Goal: Task Accomplishment & Management: Manage account settings

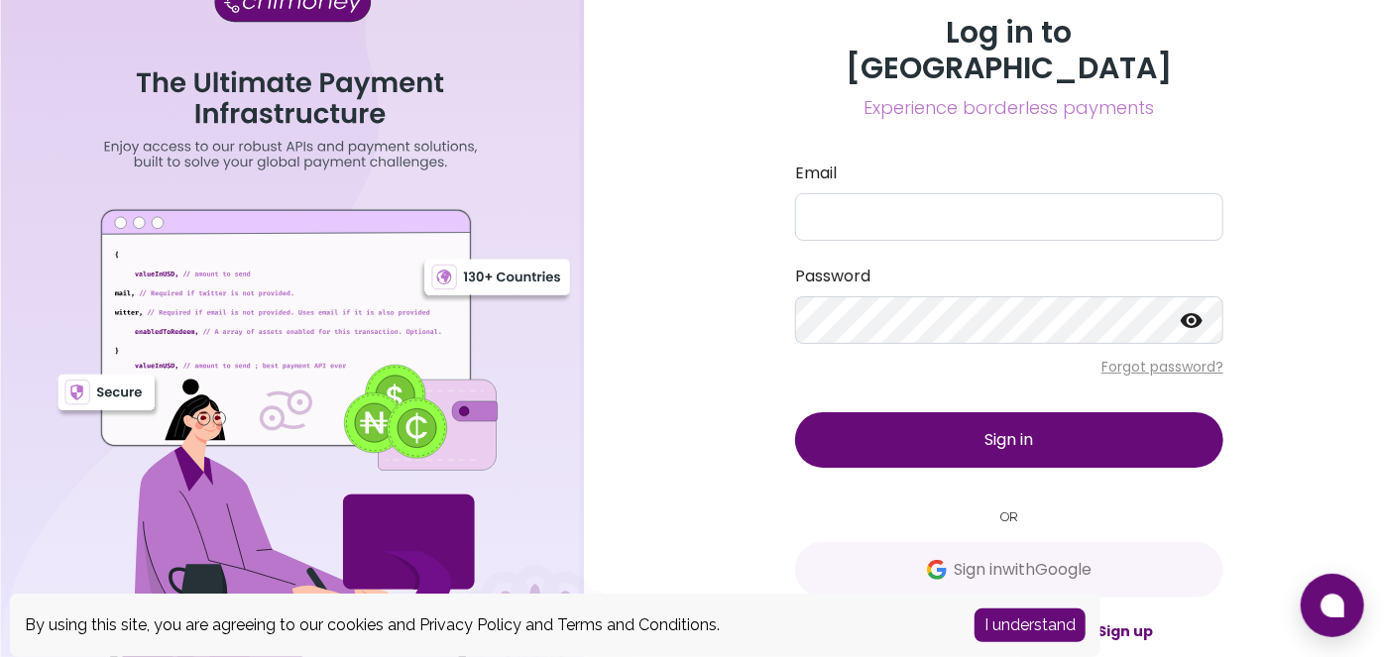
click at [1025, 628] on button "I understand" at bounding box center [1029, 626] width 111 height 34
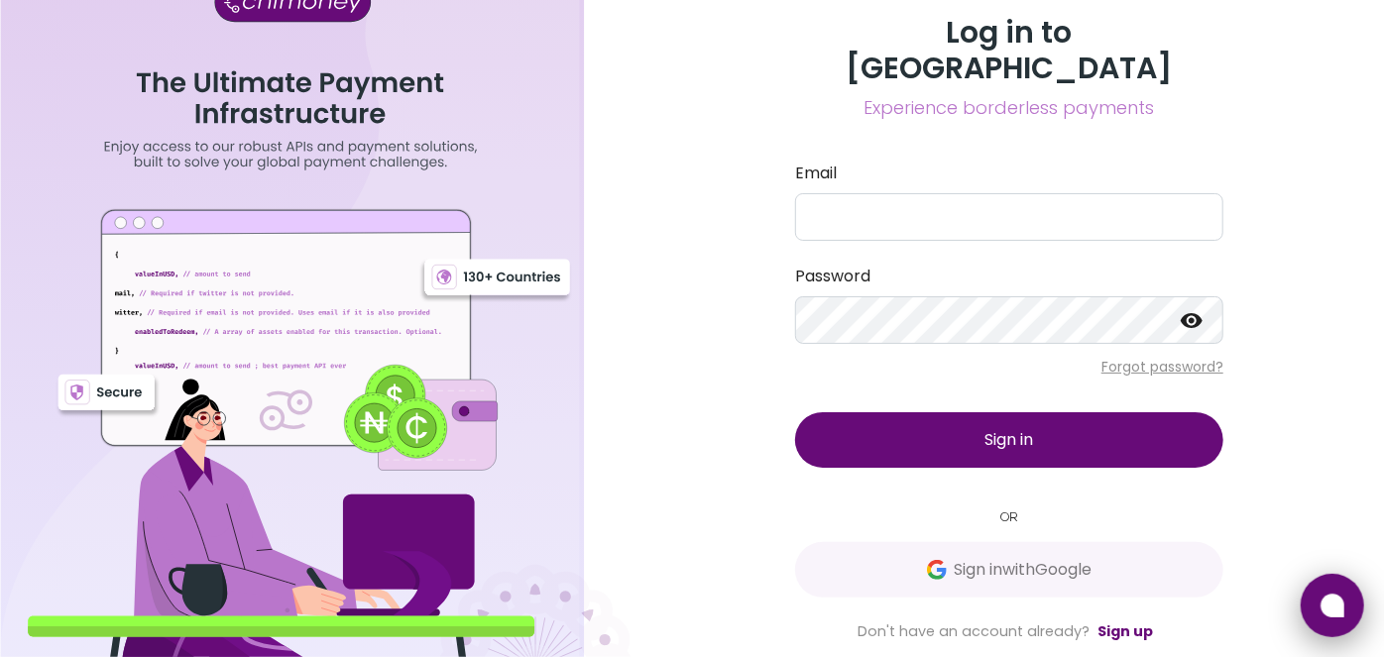
click at [1334, 602] on icon at bounding box center [1332, 606] width 24 height 24
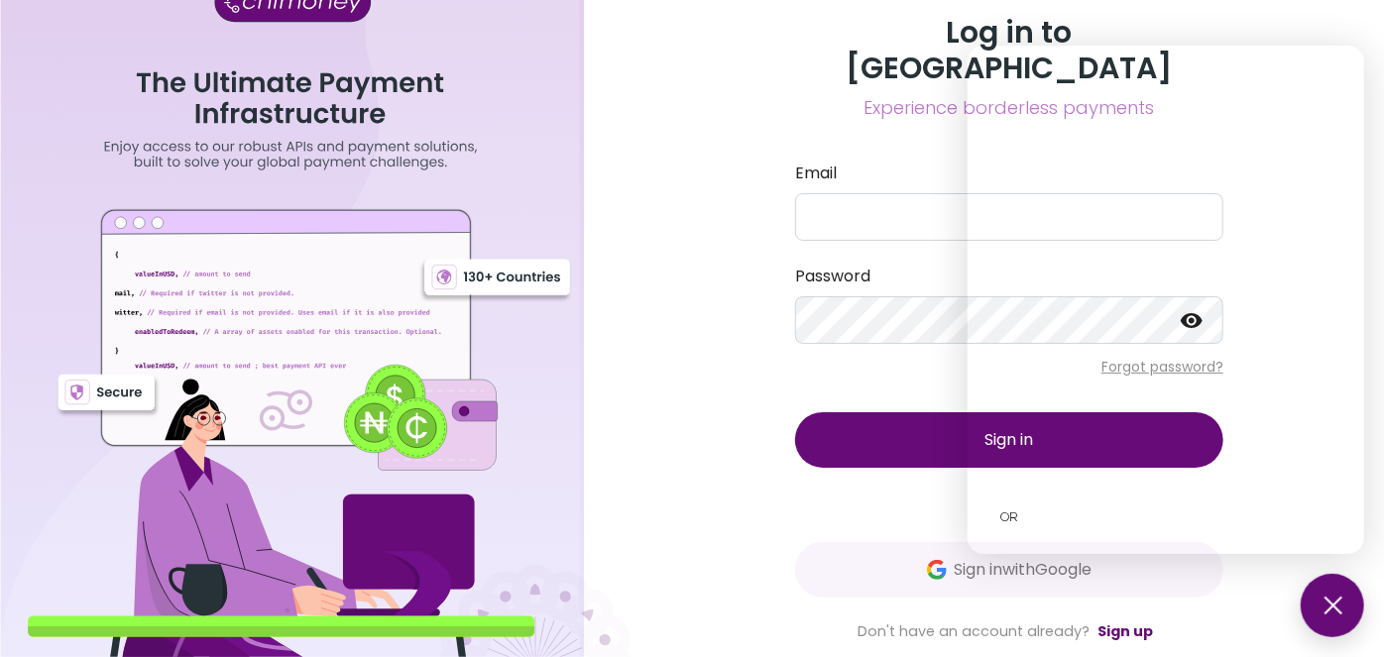
click at [1334, 602] on button at bounding box center [1332, 605] width 63 height 63
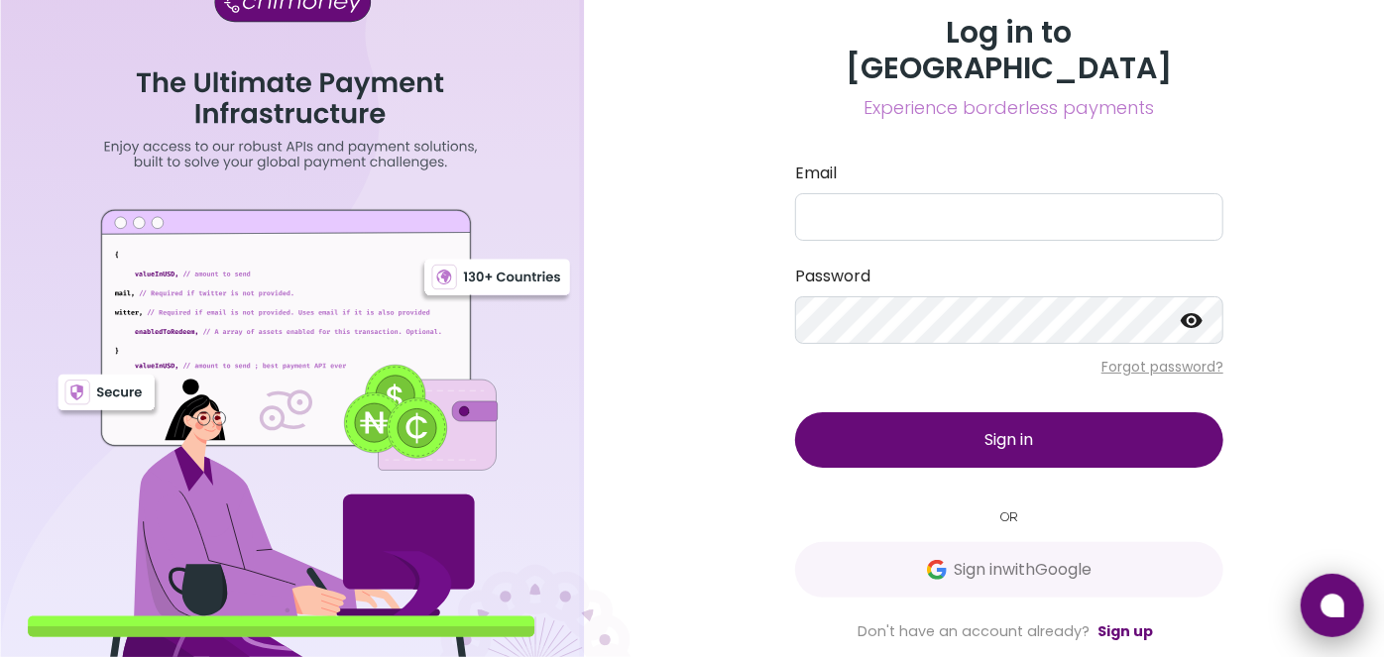
click at [1334, 602] on icon at bounding box center [1332, 606] width 24 height 24
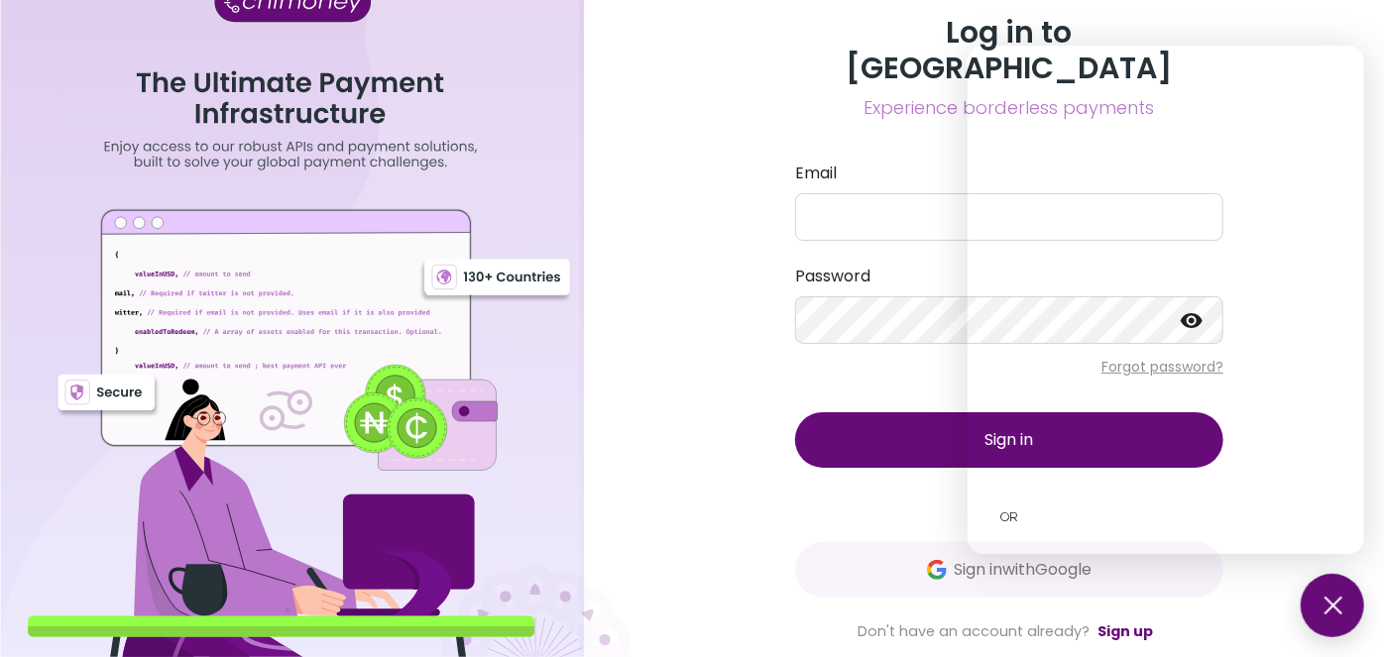
click at [1334, 602] on button at bounding box center [1332, 605] width 63 height 63
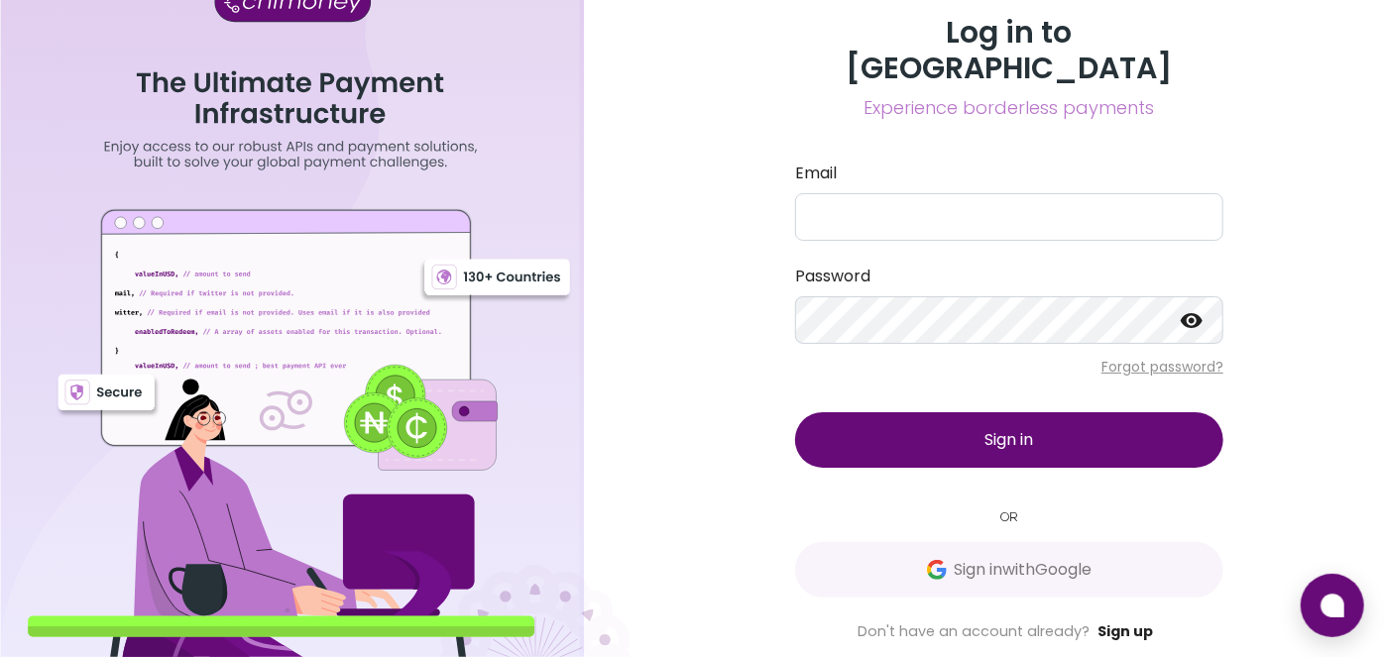
click at [1111, 622] on link "Sign up" at bounding box center [1125, 632] width 56 height 20
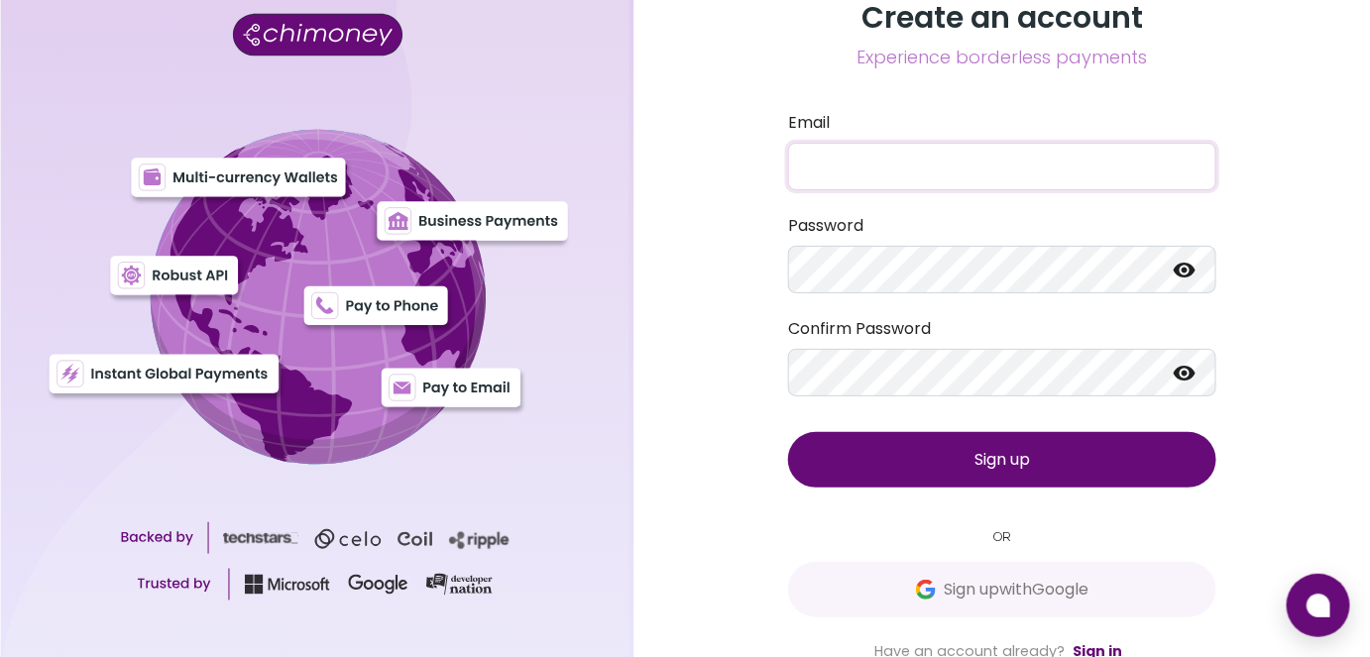
click at [951, 158] on input "Email" at bounding box center [1002, 167] width 428 height 48
type input "raju.kolikapogu@innotive.io"
click at [1002, 456] on span "Sign up" at bounding box center [1002, 459] width 56 height 23
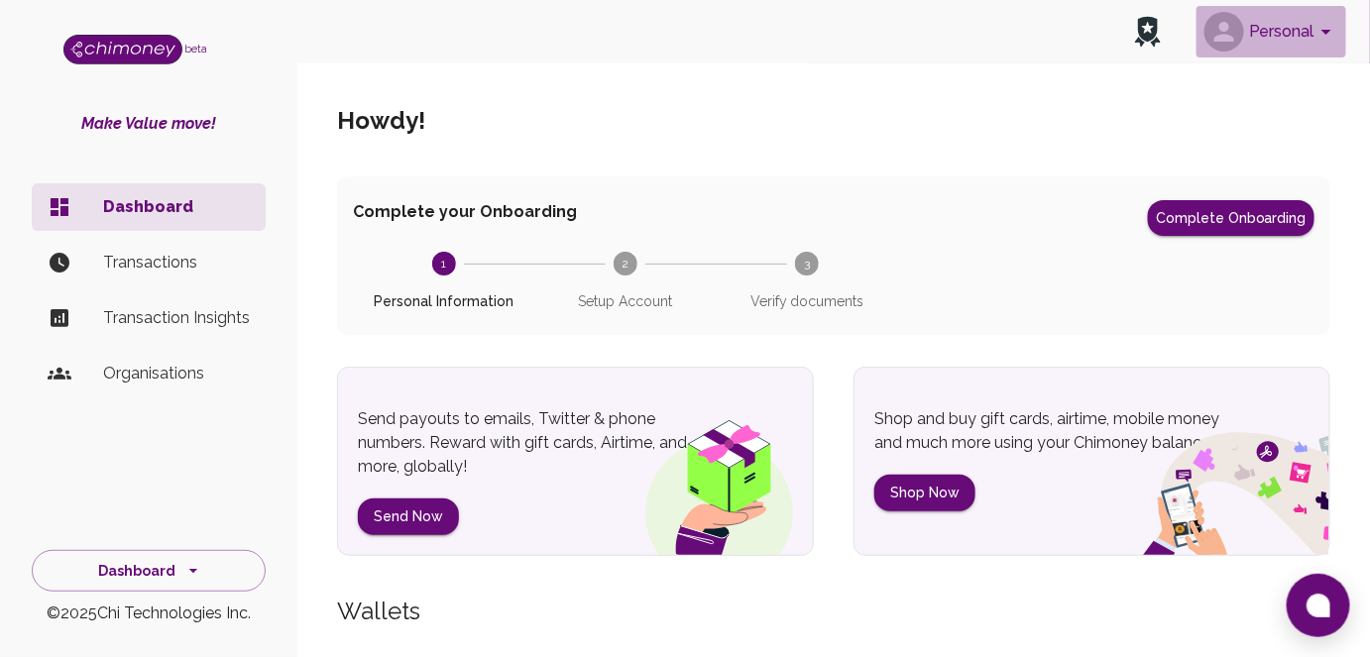
click at [1321, 32] on icon "account of current user" at bounding box center [1326, 32] width 24 height 24
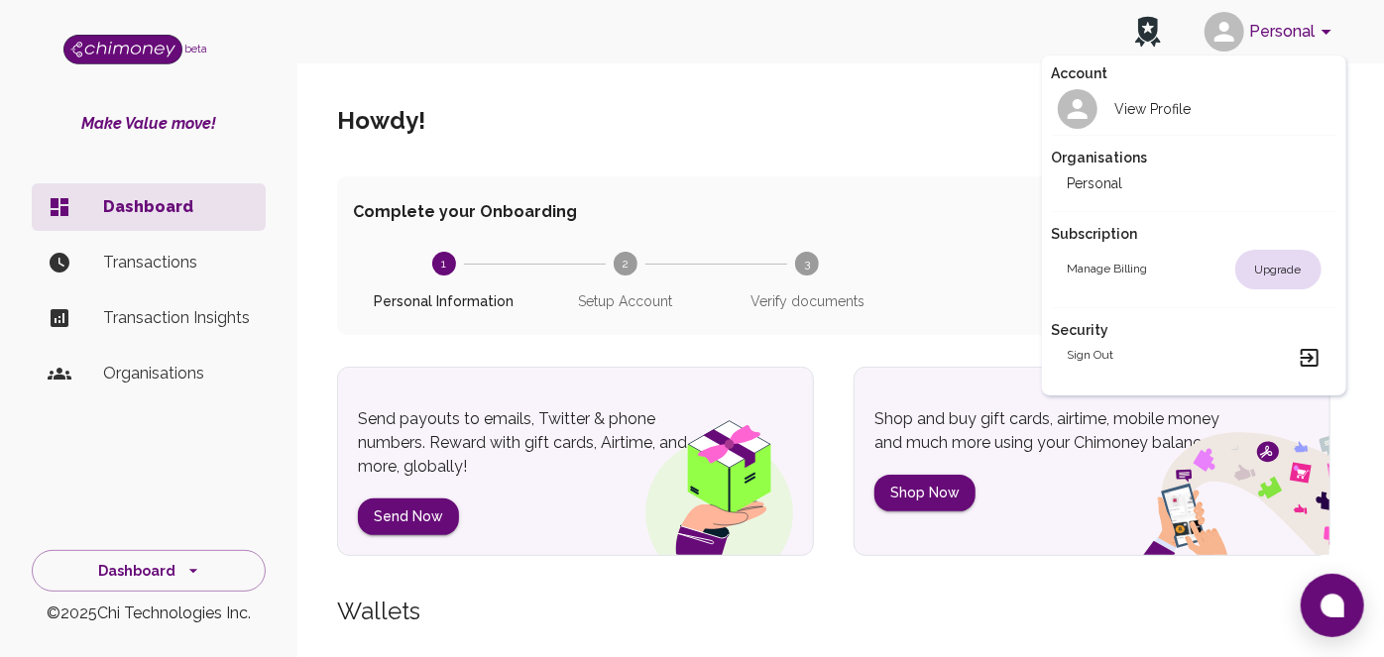
click at [925, 154] on div at bounding box center [692, 328] width 1384 height 657
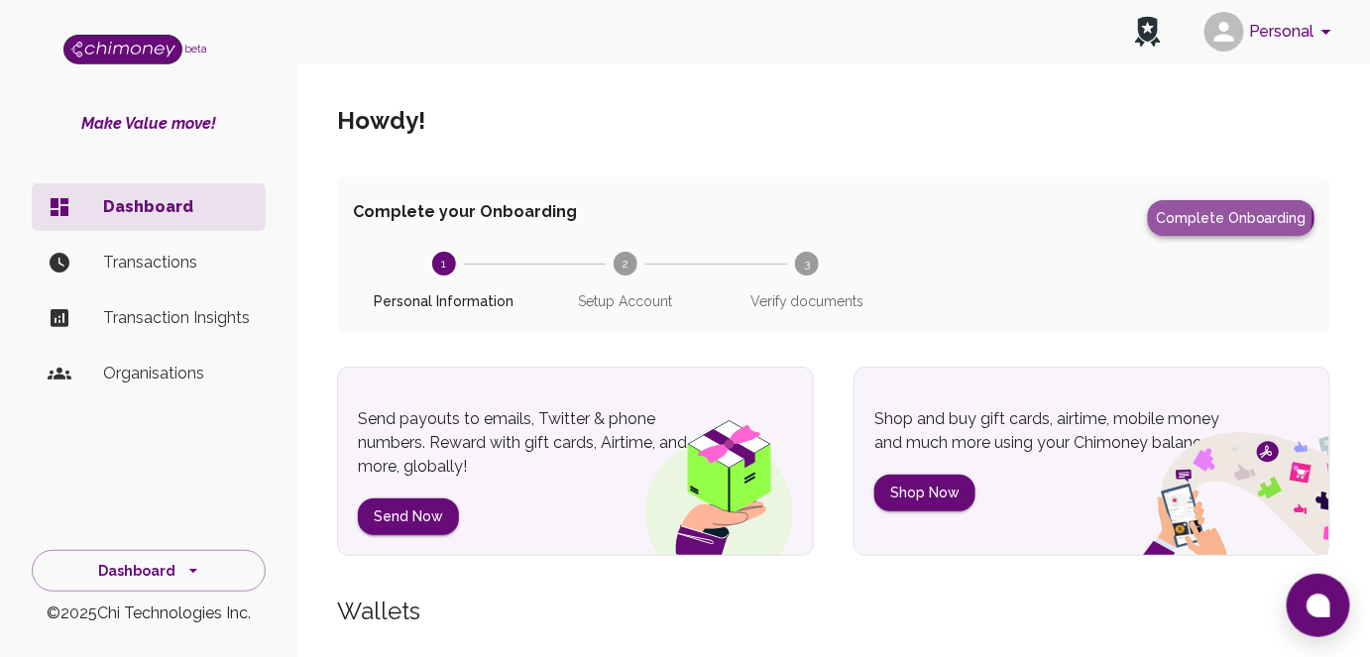
click at [1232, 215] on button "Complete Onboarding" at bounding box center [1231, 218] width 167 height 36
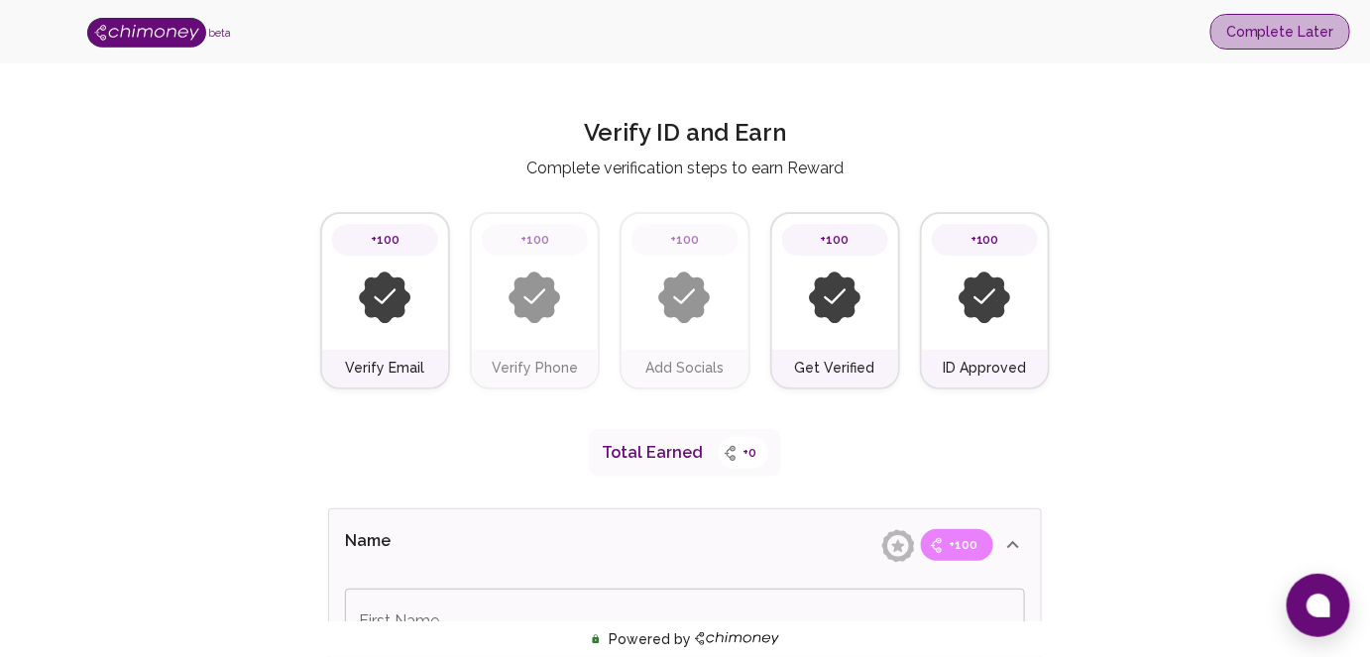
click at [1290, 41] on button "Complete Later" at bounding box center [1280, 32] width 140 height 37
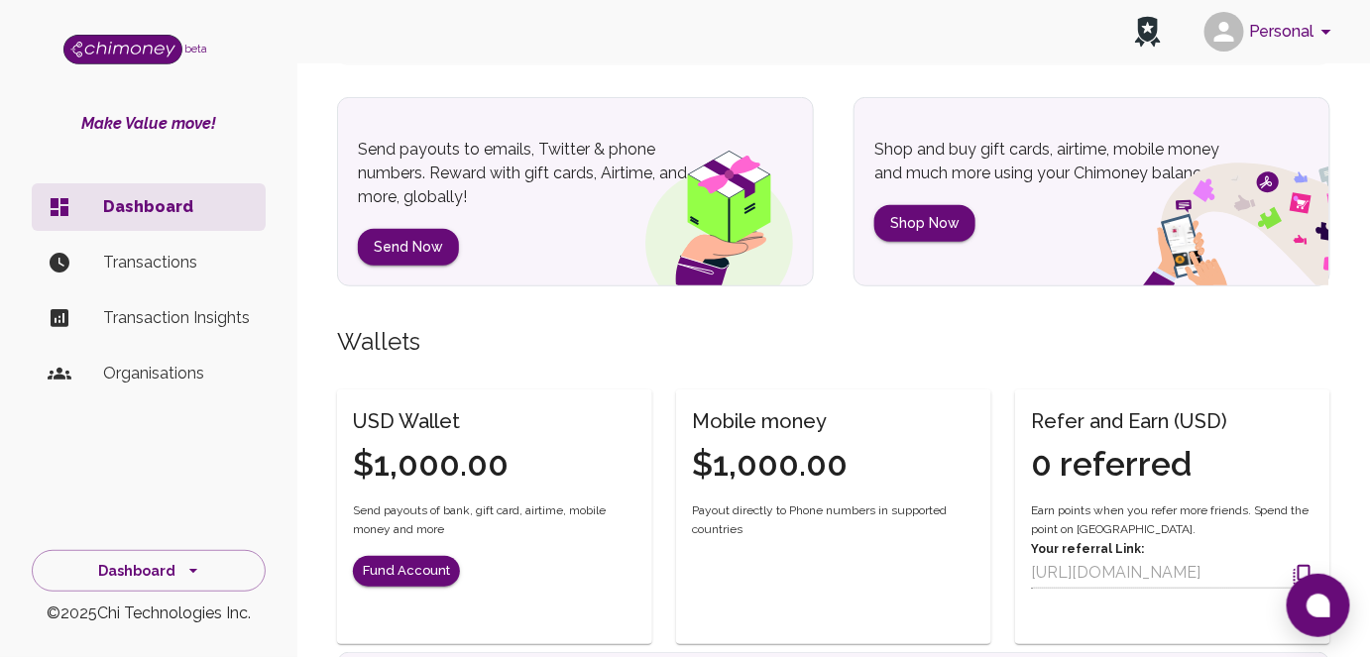
scroll to position [179, 0]
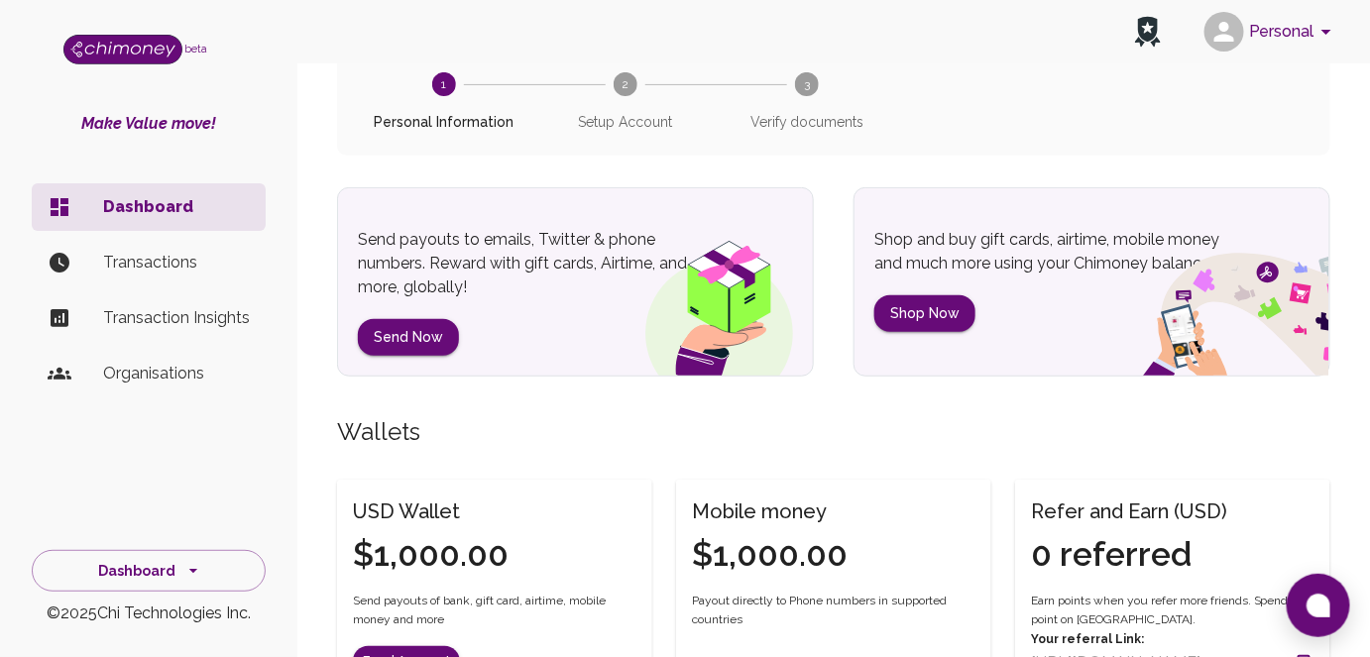
click at [1150, 30] on icon at bounding box center [1148, 32] width 26 height 32
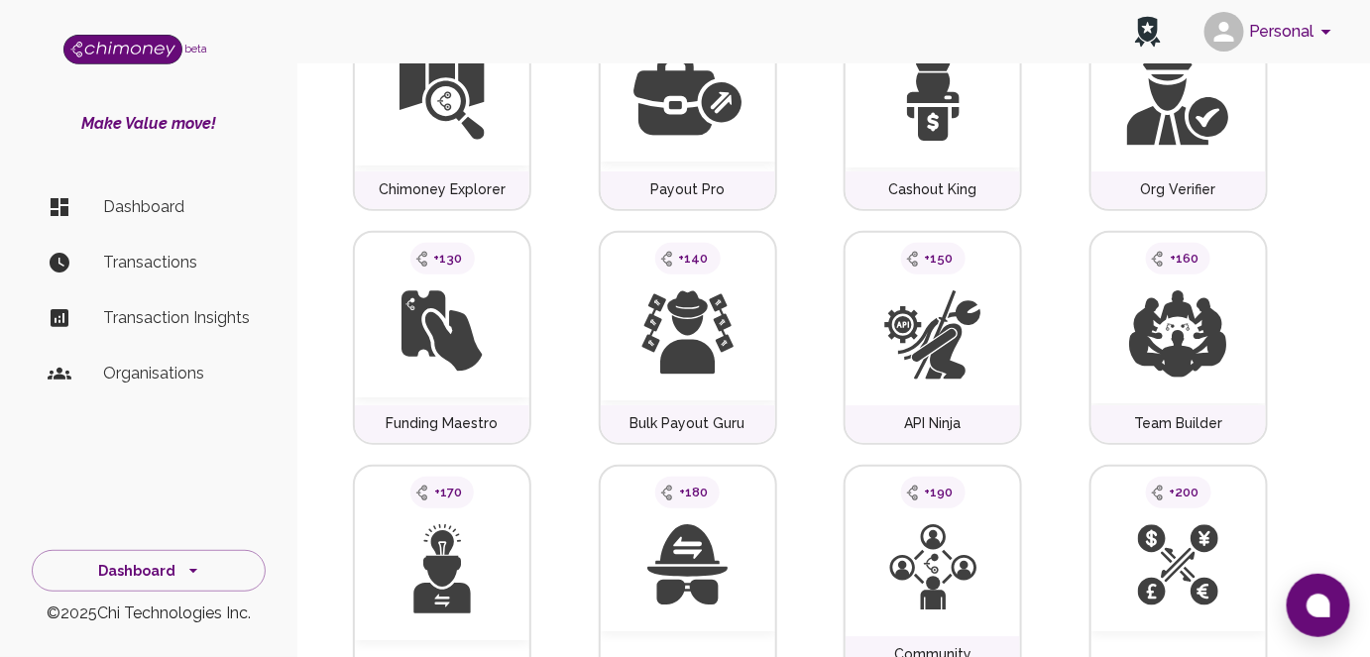
scroll to position [450, 0]
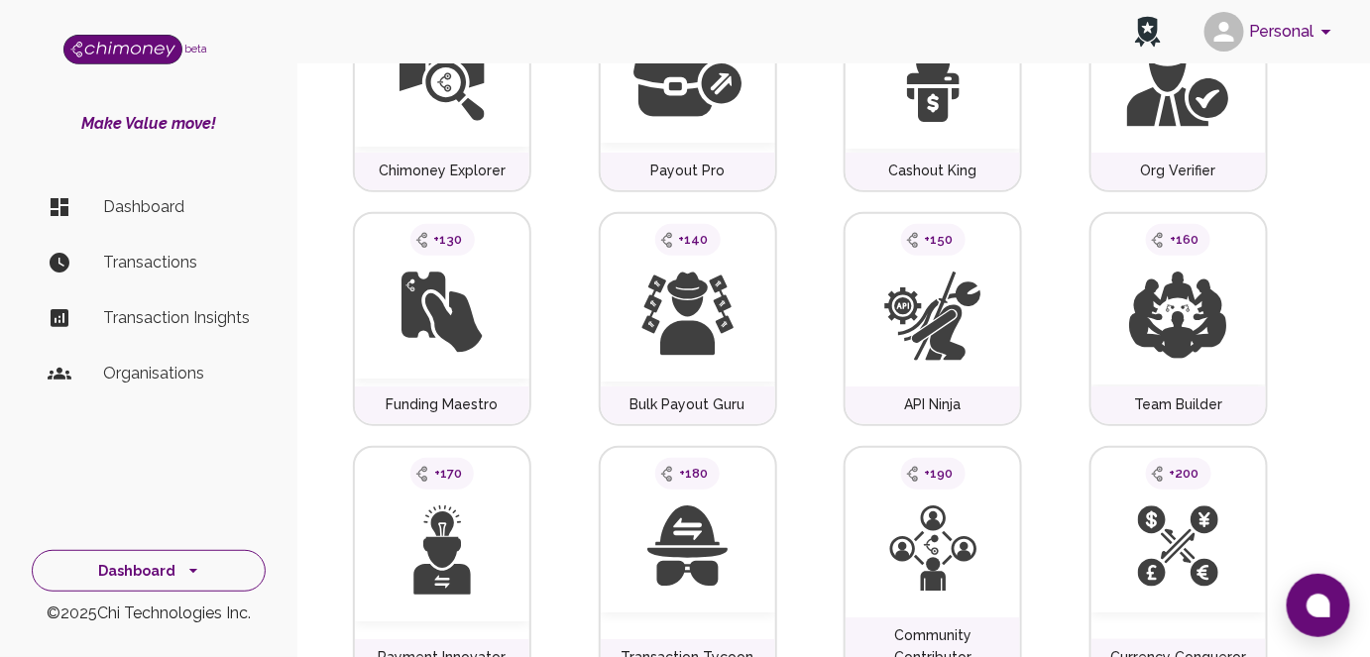
click at [187, 569] on icon "side nav" at bounding box center [193, 571] width 20 height 20
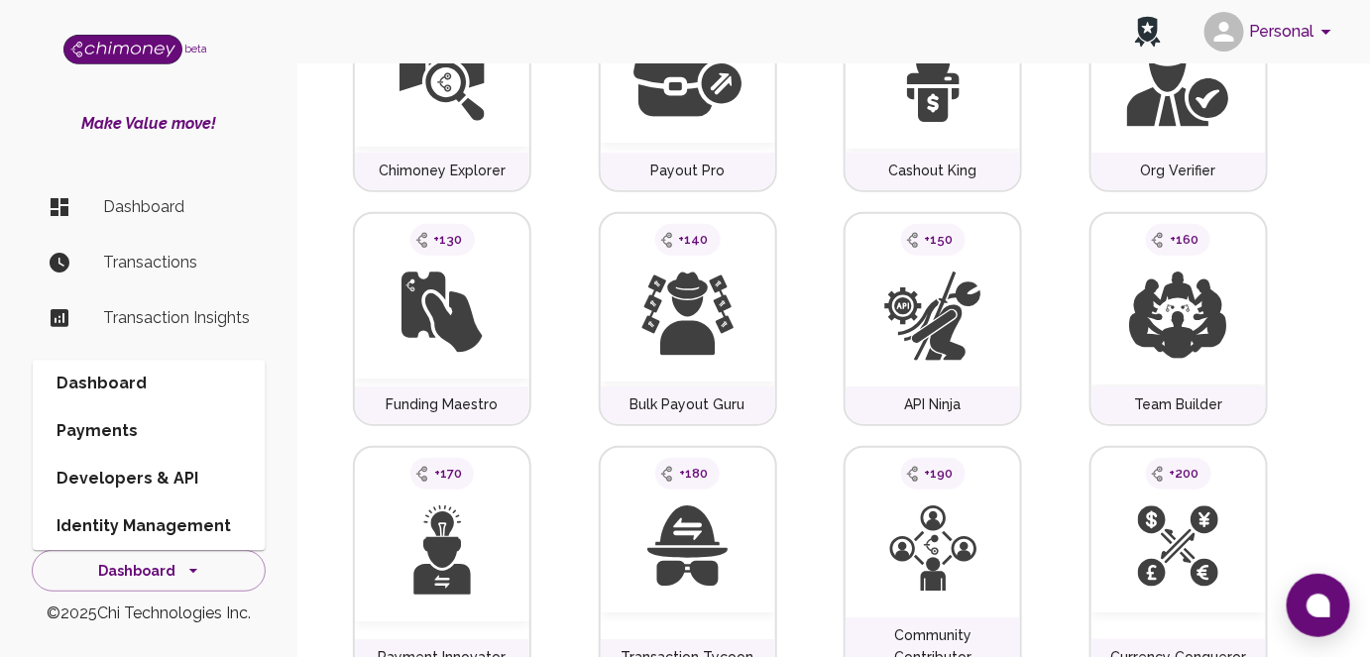
click at [164, 475] on li "Developers & API" at bounding box center [149, 479] width 233 height 48
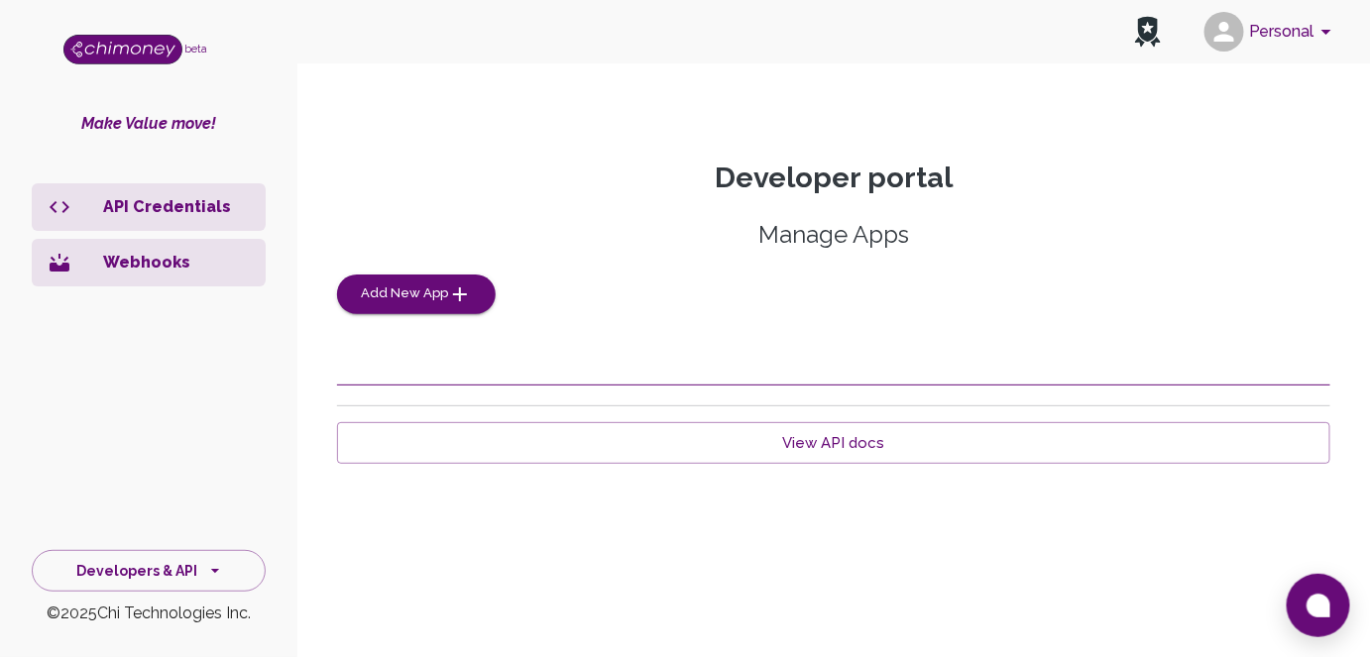
click at [197, 213] on p "API Credentials" at bounding box center [176, 207] width 147 height 24
click at [838, 450] on link "View API docs" at bounding box center [833, 443] width 993 height 42
click at [127, 48] on img "side nav" at bounding box center [122, 50] width 119 height 30
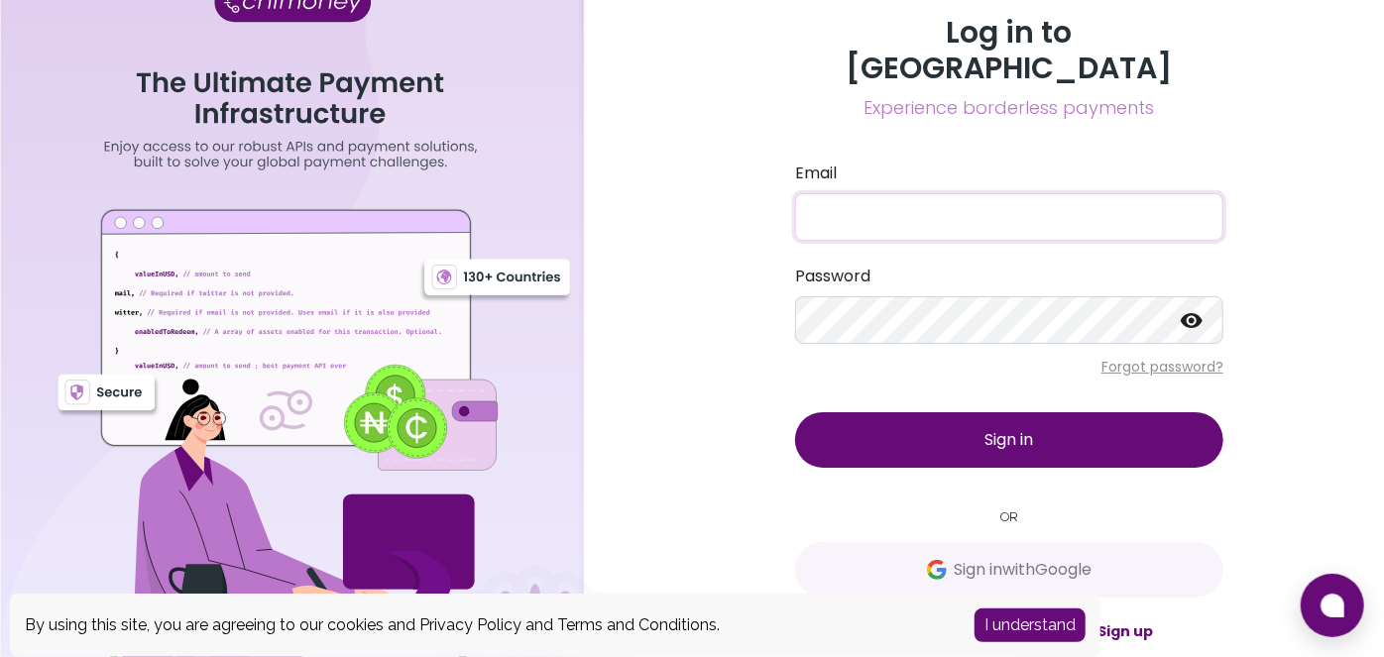
click at [861, 194] on input "Email" at bounding box center [1009, 217] width 428 height 48
type input "[EMAIL_ADDRESS][DOMAIN_NAME]"
click at [1004, 428] on span "Sign in" at bounding box center [1009, 439] width 49 height 23
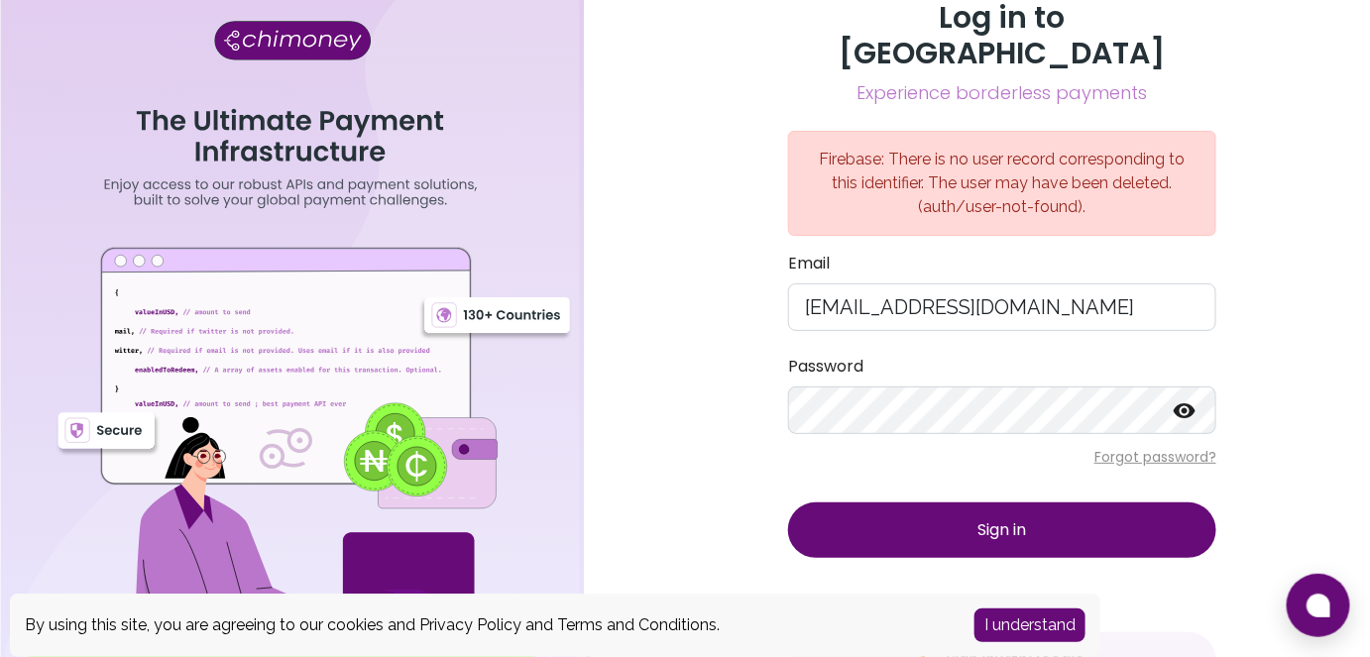
scroll to position [40, 0]
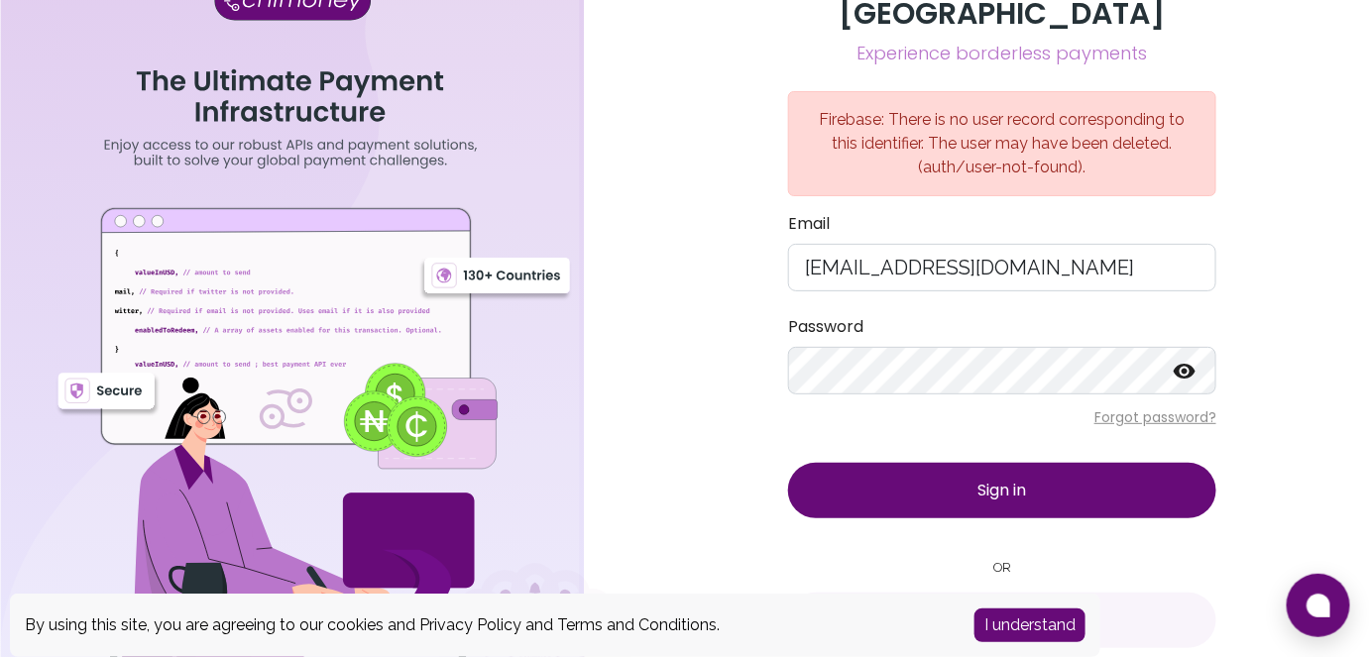
click at [1024, 630] on button "I understand" at bounding box center [1029, 626] width 111 height 34
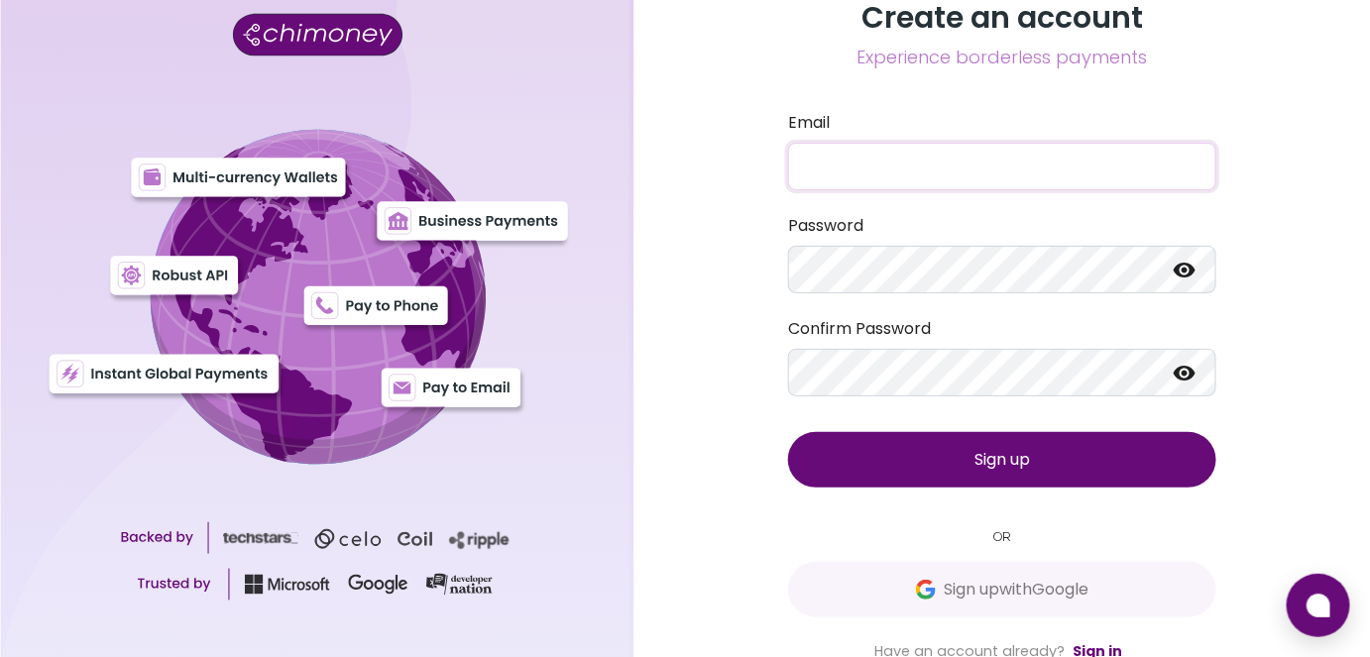
click at [869, 157] on input "Email" at bounding box center [1002, 167] width 428 height 48
type input "rju"
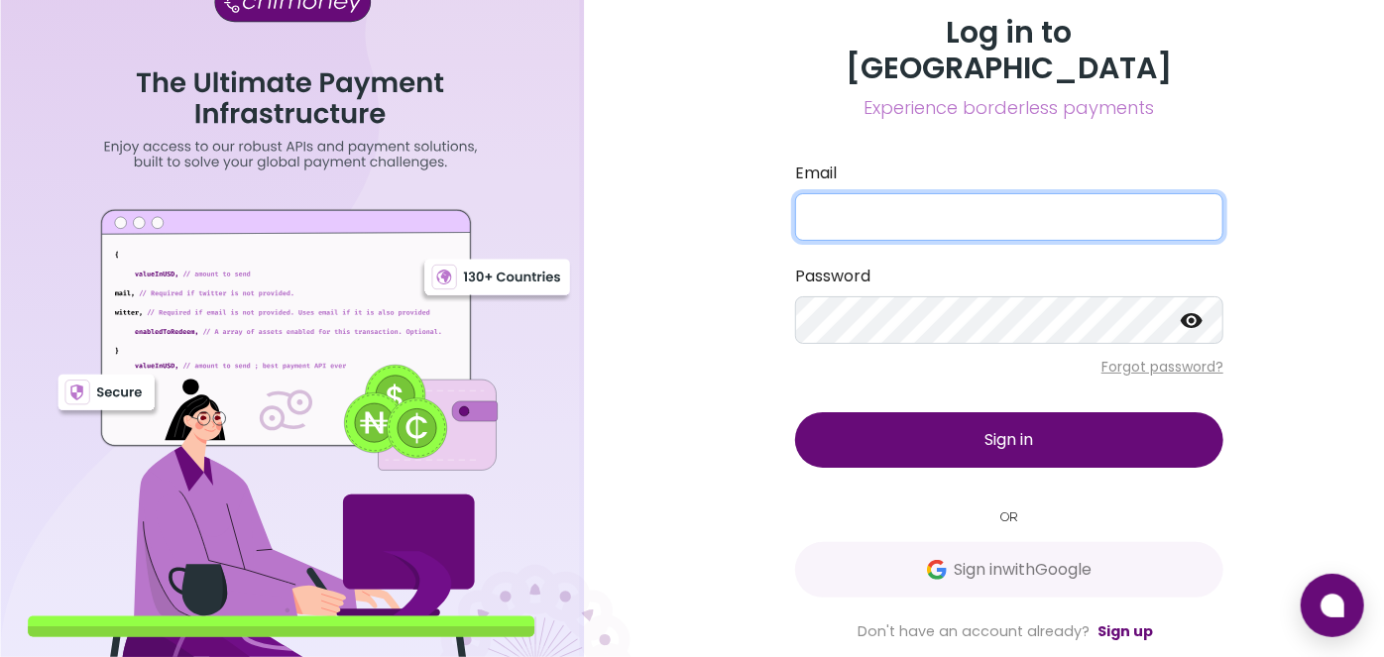
type input "raju.kolikapogu@innotive.io"
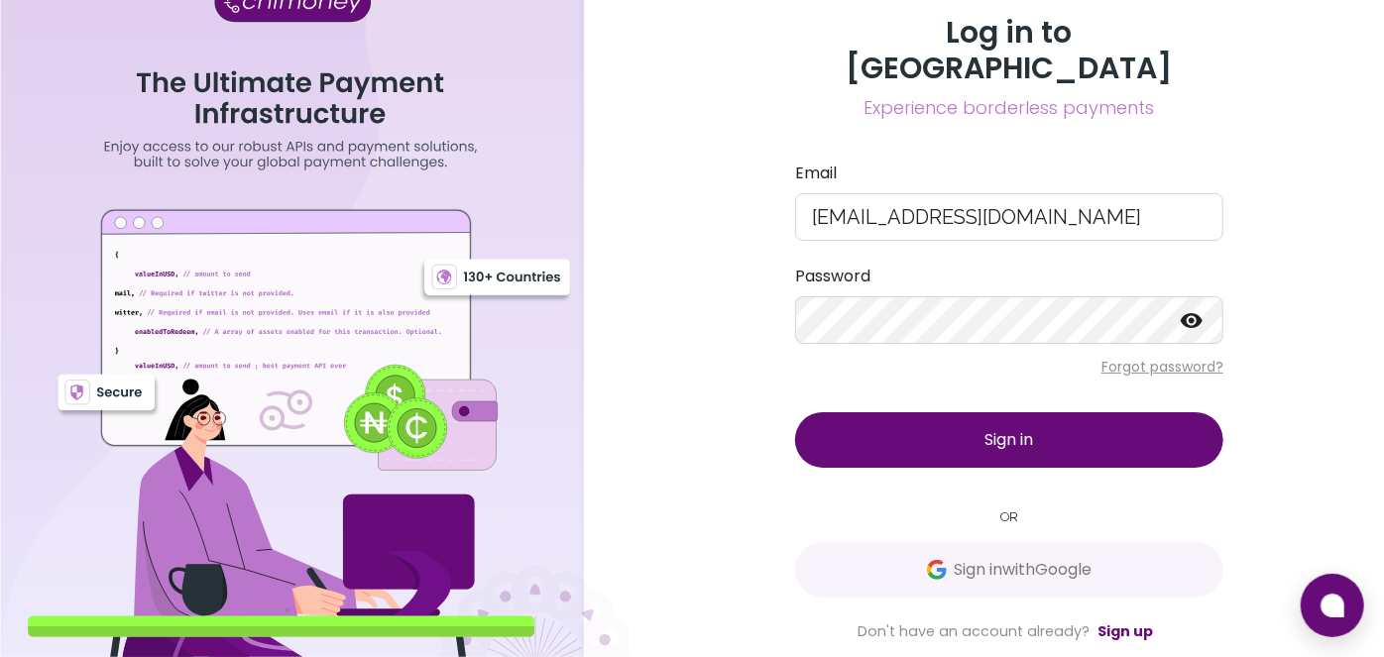
click at [1010, 429] on span "Sign in" at bounding box center [1009, 439] width 49 height 23
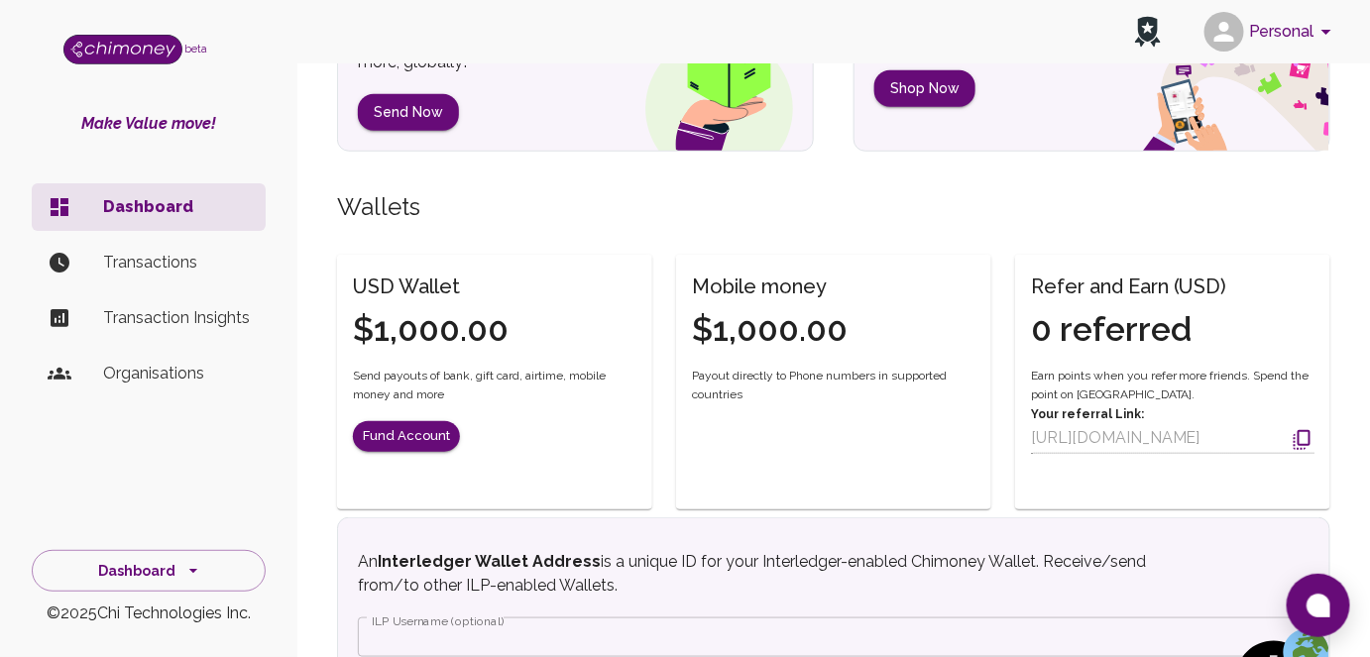
scroll to position [450, 0]
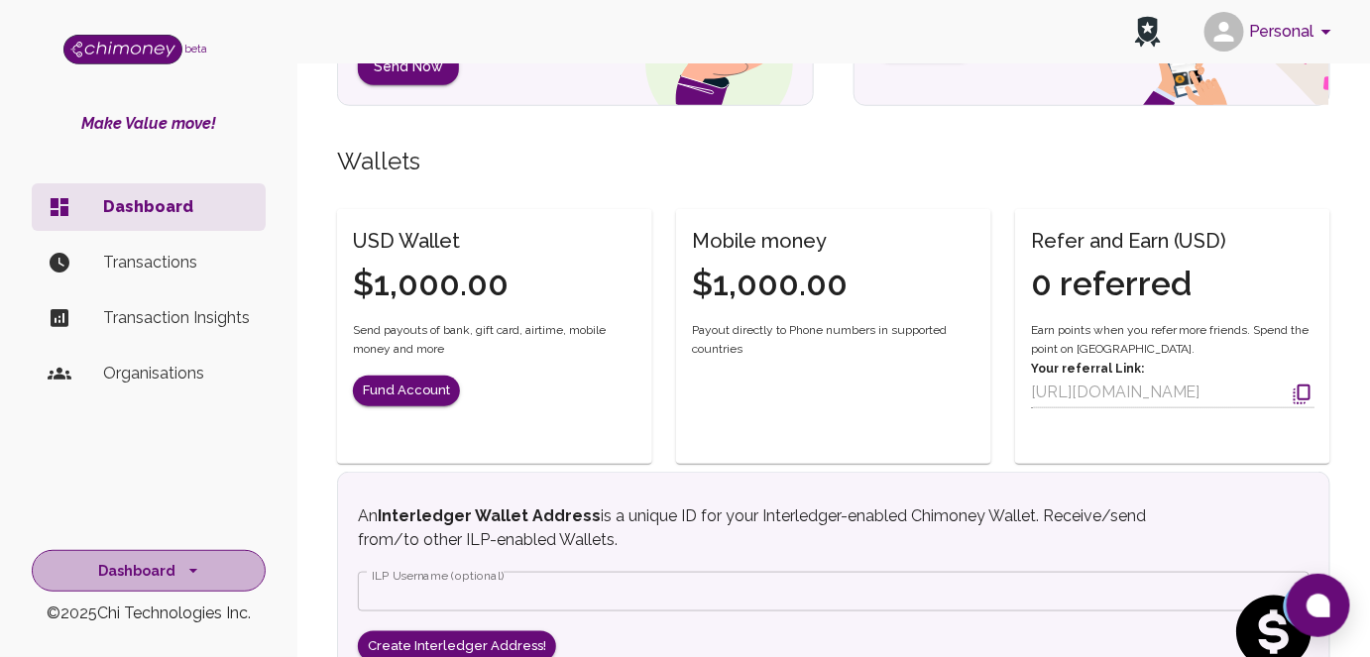
click at [187, 571] on icon "side nav" at bounding box center [193, 571] width 20 height 20
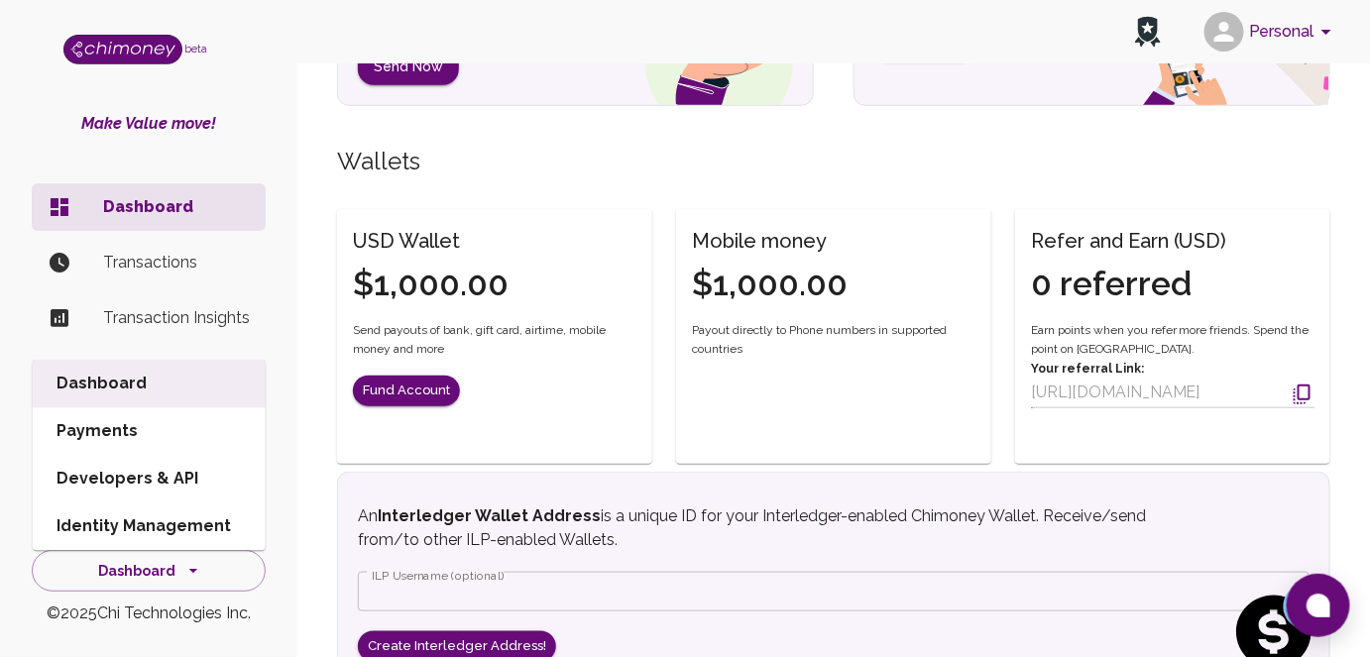
click at [549, 158] on h5 "Wallets" at bounding box center [833, 162] width 993 height 32
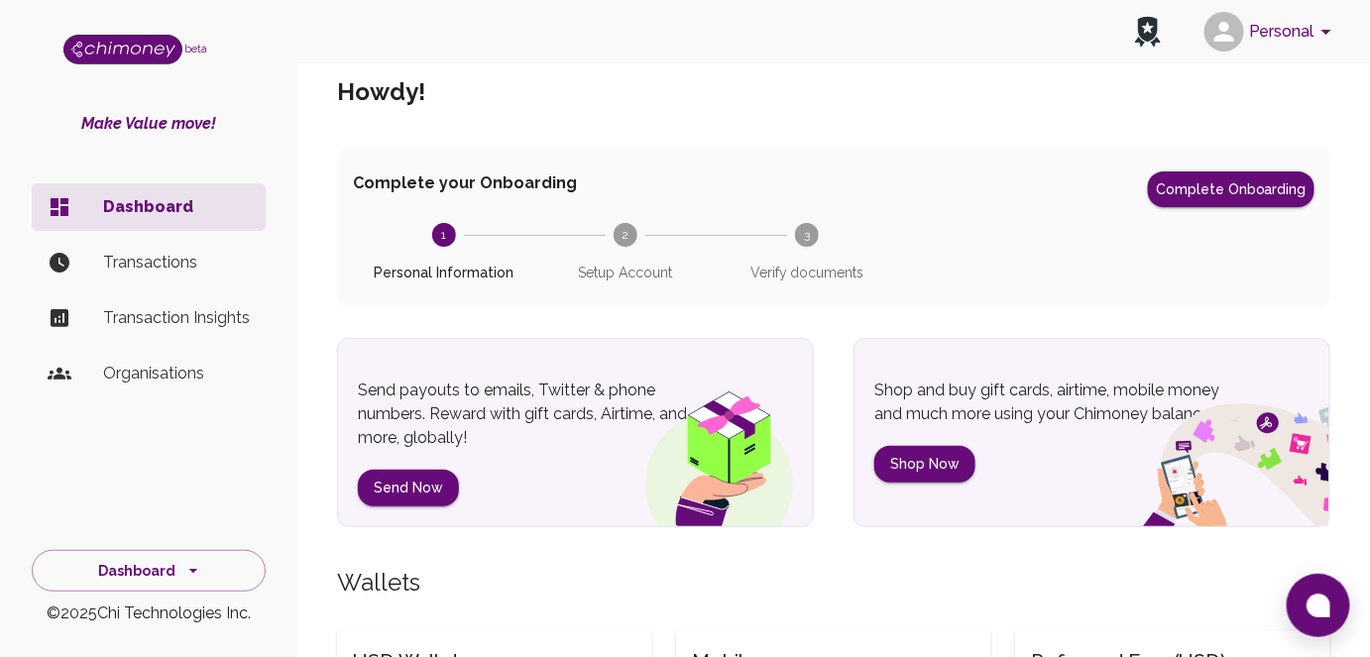
scroll to position [0, 0]
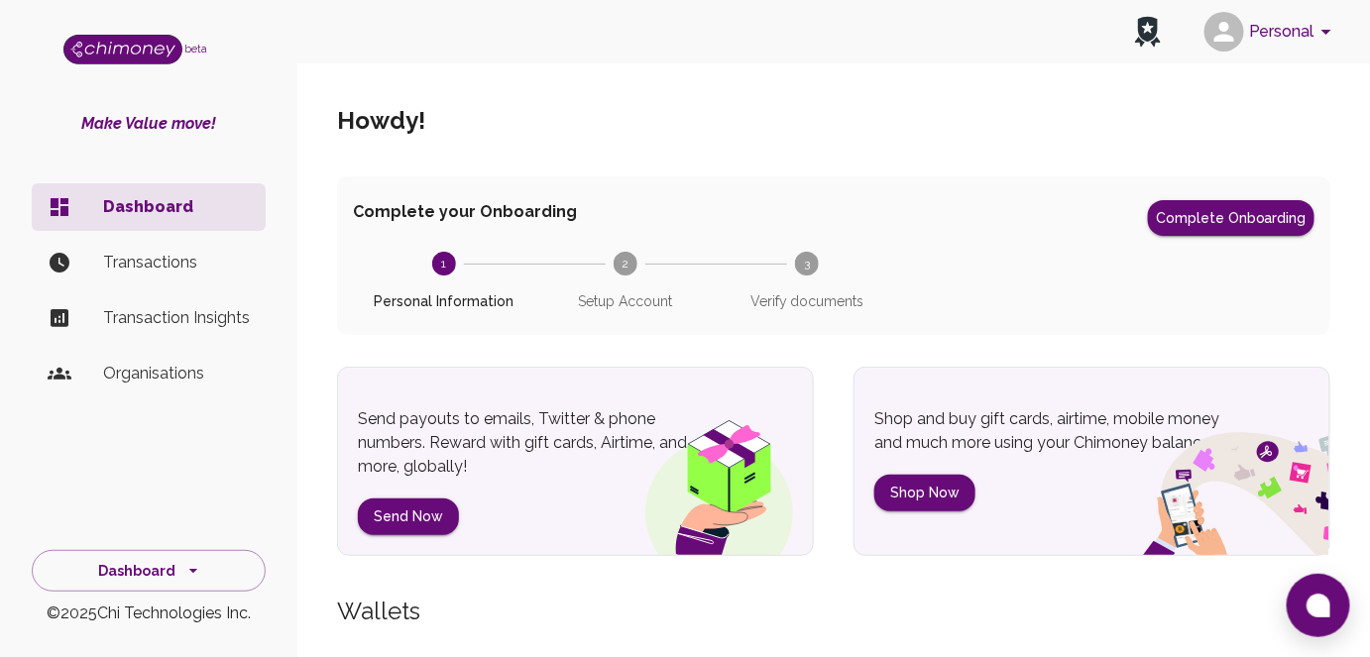
click at [141, 374] on p "Organisations" at bounding box center [176, 374] width 147 height 24
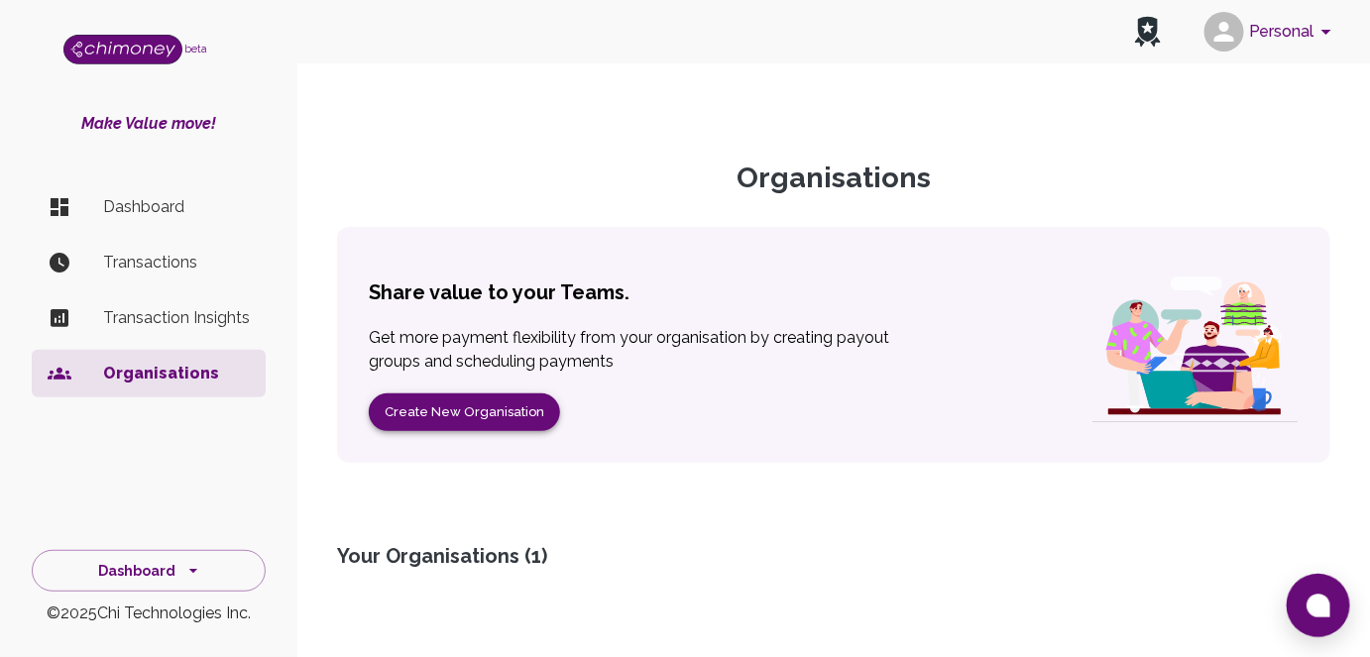
click at [450, 408] on button "Create New Organisation" at bounding box center [464, 413] width 191 height 39
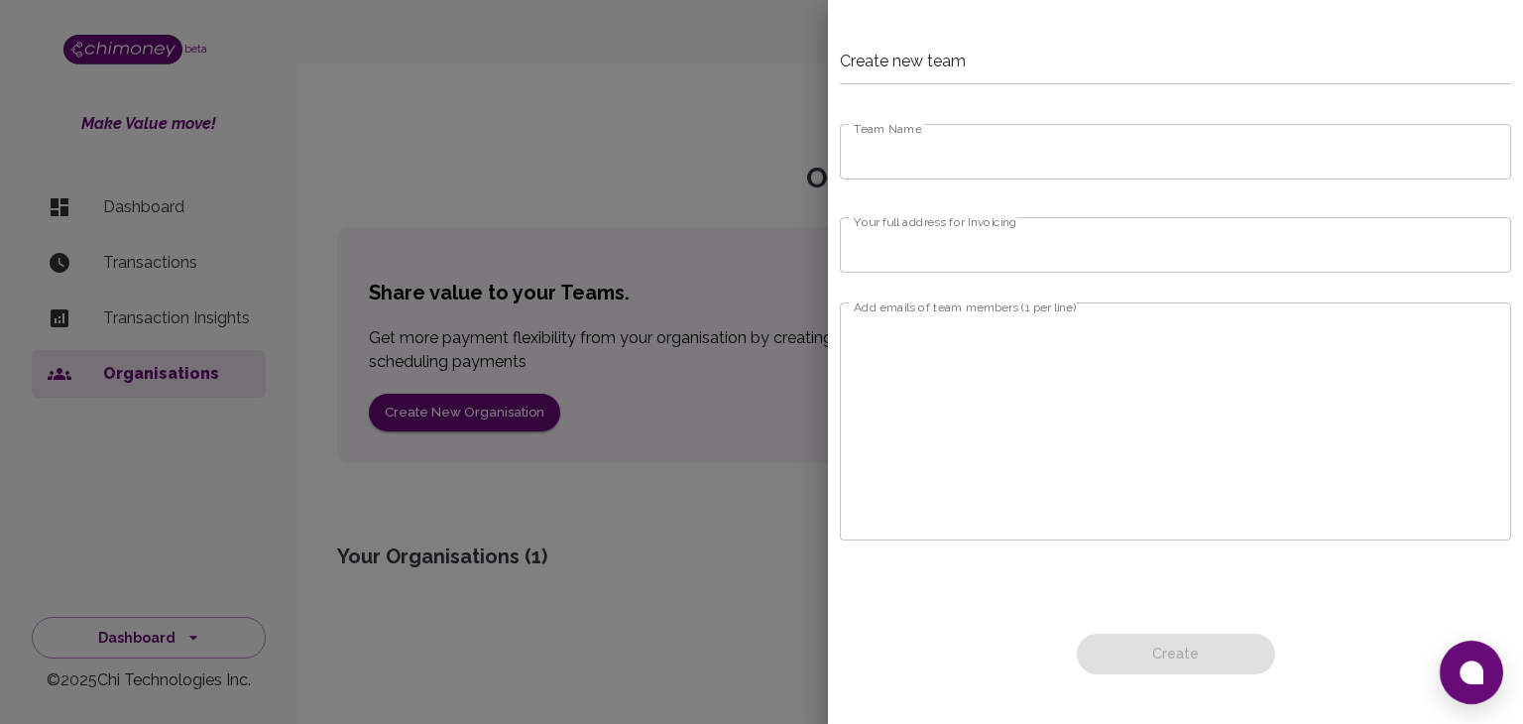
click at [1041, 153] on input "Team Name" at bounding box center [1175, 152] width 671 height 56
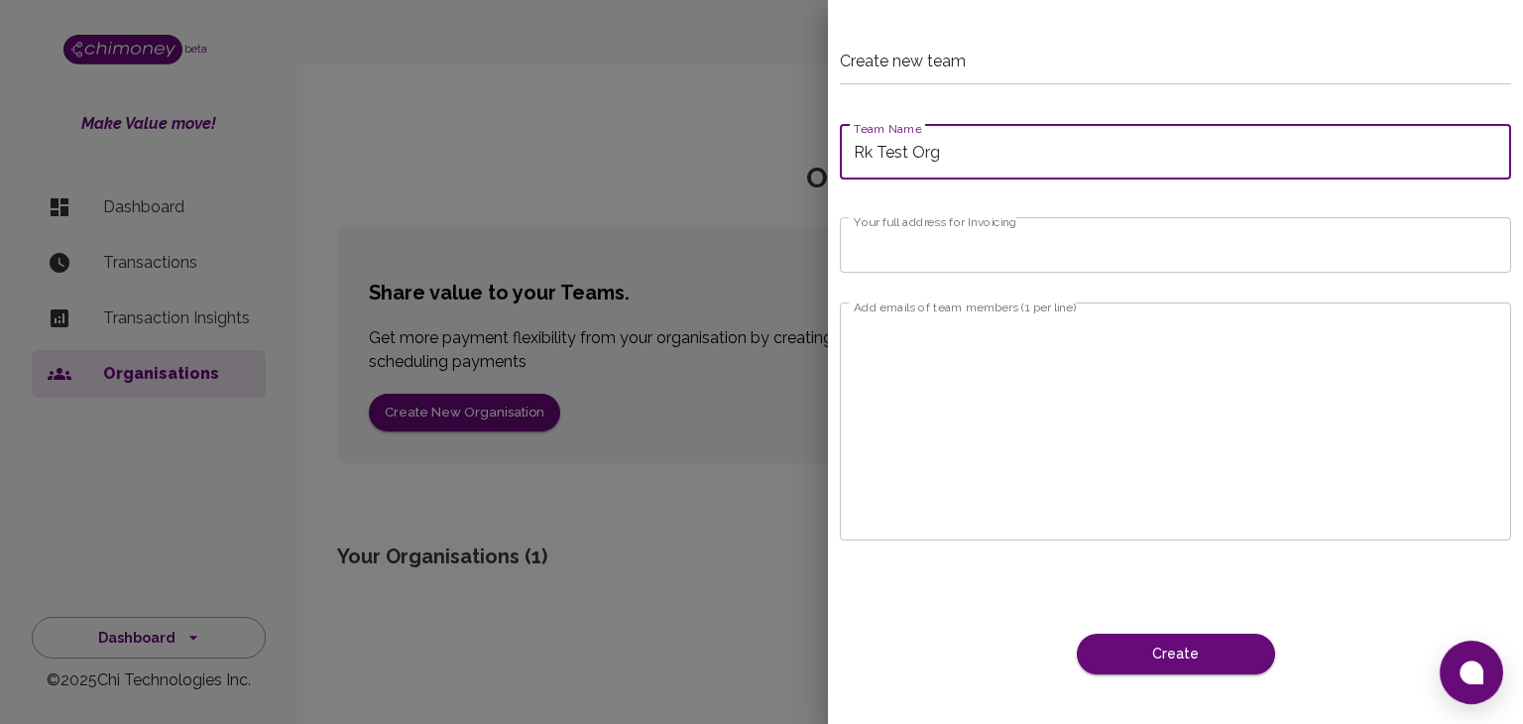
type input "Rk Test Org"
click at [1004, 243] on input "Your full address for Invoicing" at bounding box center [1175, 245] width 671 height 56
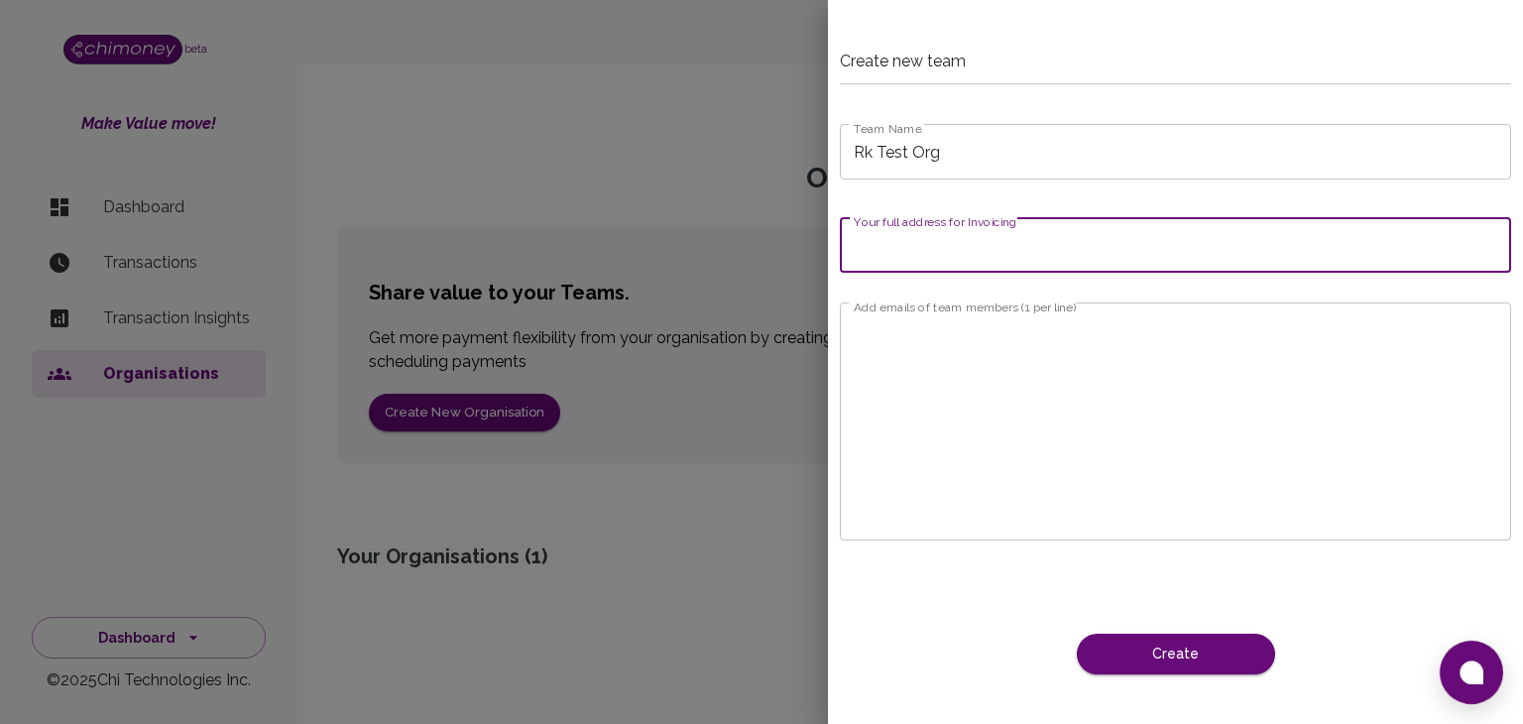
type input "[STREET_ADDRESS]"
click at [1063, 336] on textarea "Add emails of team members (1 per line)" at bounding box center [1175, 421] width 643 height 205
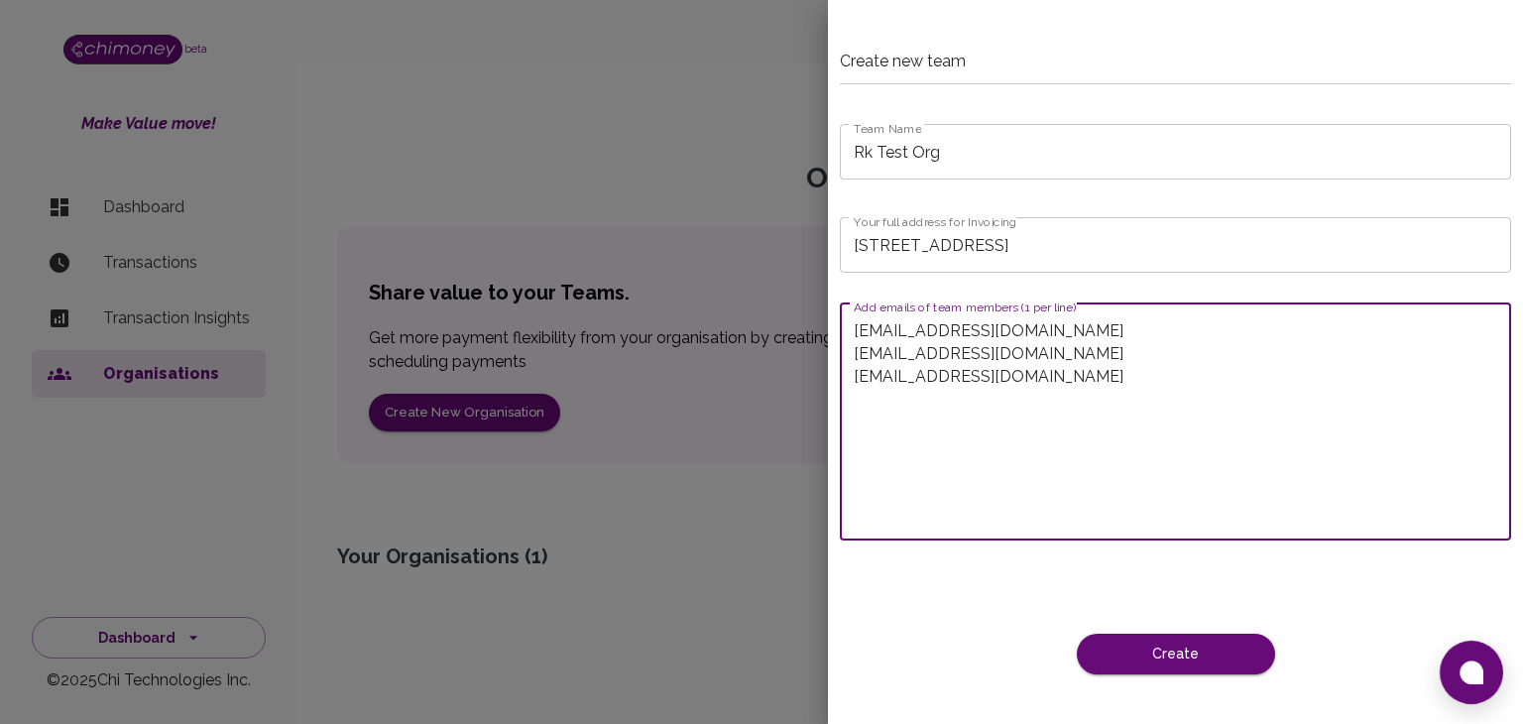
type textarea "[EMAIL_ADDRESS][DOMAIN_NAME] [EMAIL_ADDRESS][DOMAIN_NAME] [EMAIL_ADDRESS][DOMAI…"
click at [1229, 192] on form "Team Name Rk Test Org Team Name Your full address for Invoicing [STREET_ADDRESS…" at bounding box center [1175, 407] width 671 height 582
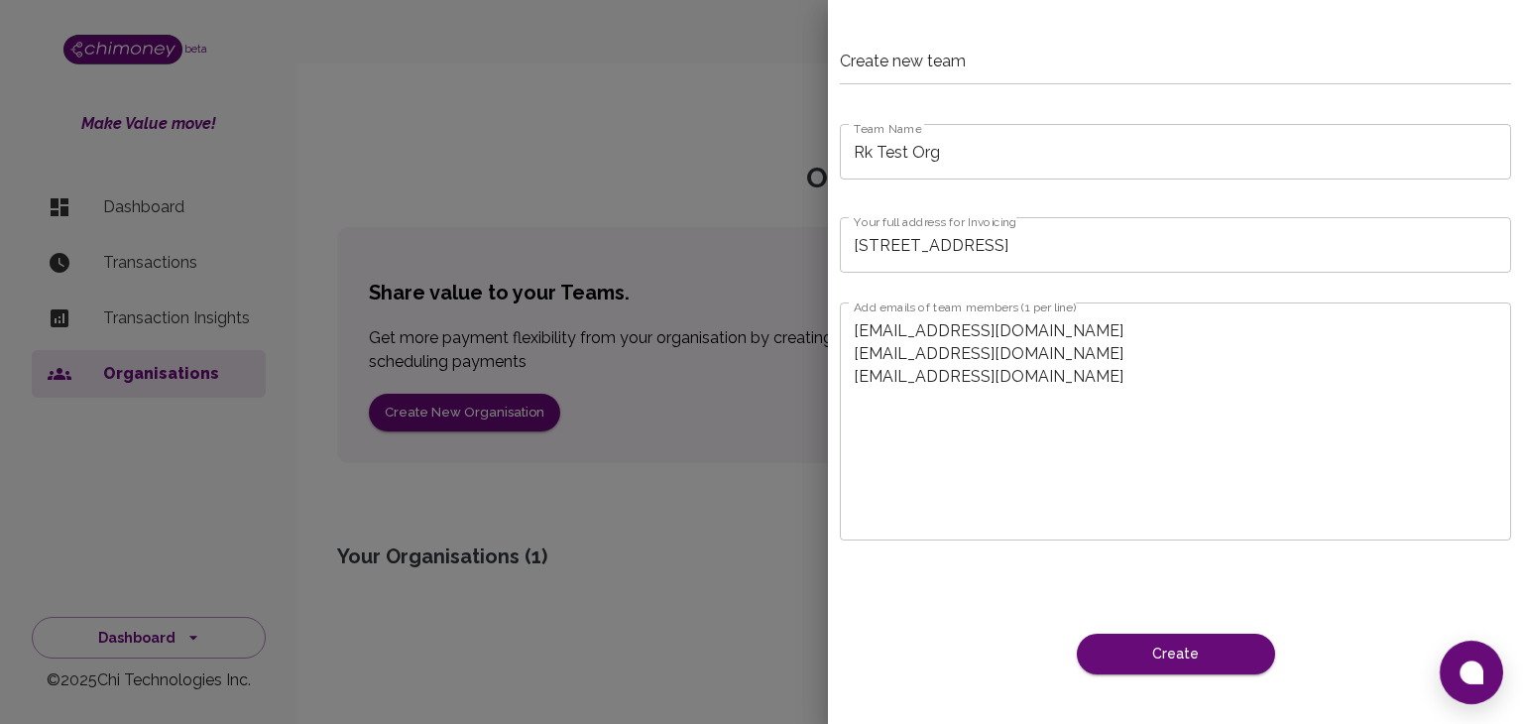
click at [1197, 233] on input "[STREET_ADDRESS]" at bounding box center [1175, 245] width 671 height 56
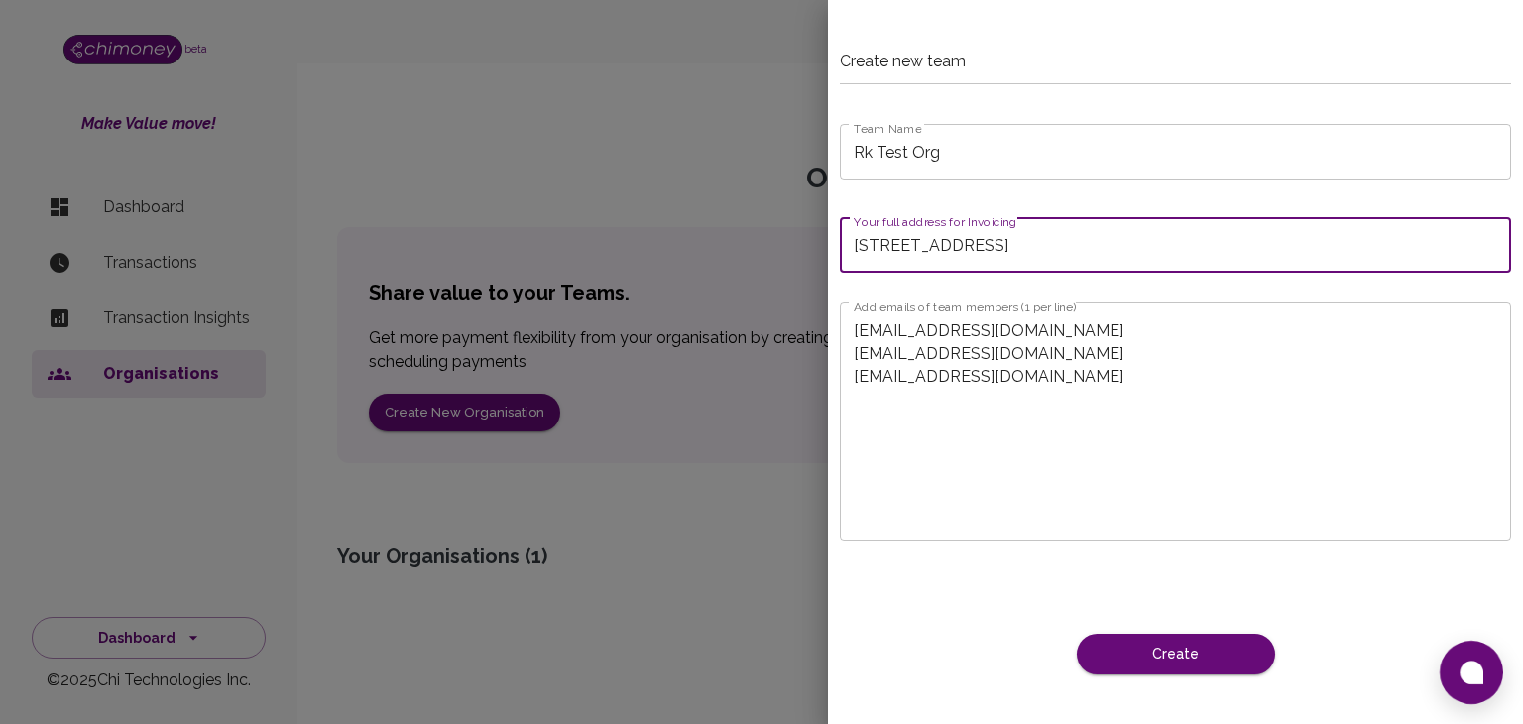
drag, startPoint x: 967, startPoint y: 243, endPoint x: 915, endPoint y: 252, distance: 52.3
click at [915, 252] on input "[STREET_ADDRESS]" at bounding box center [1175, 245] width 671 height 56
click at [1071, 241] on input "[STREET_ADDRESS]" at bounding box center [1175, 245] width 671 height 56
type input "[STREET_ADDRESS]"
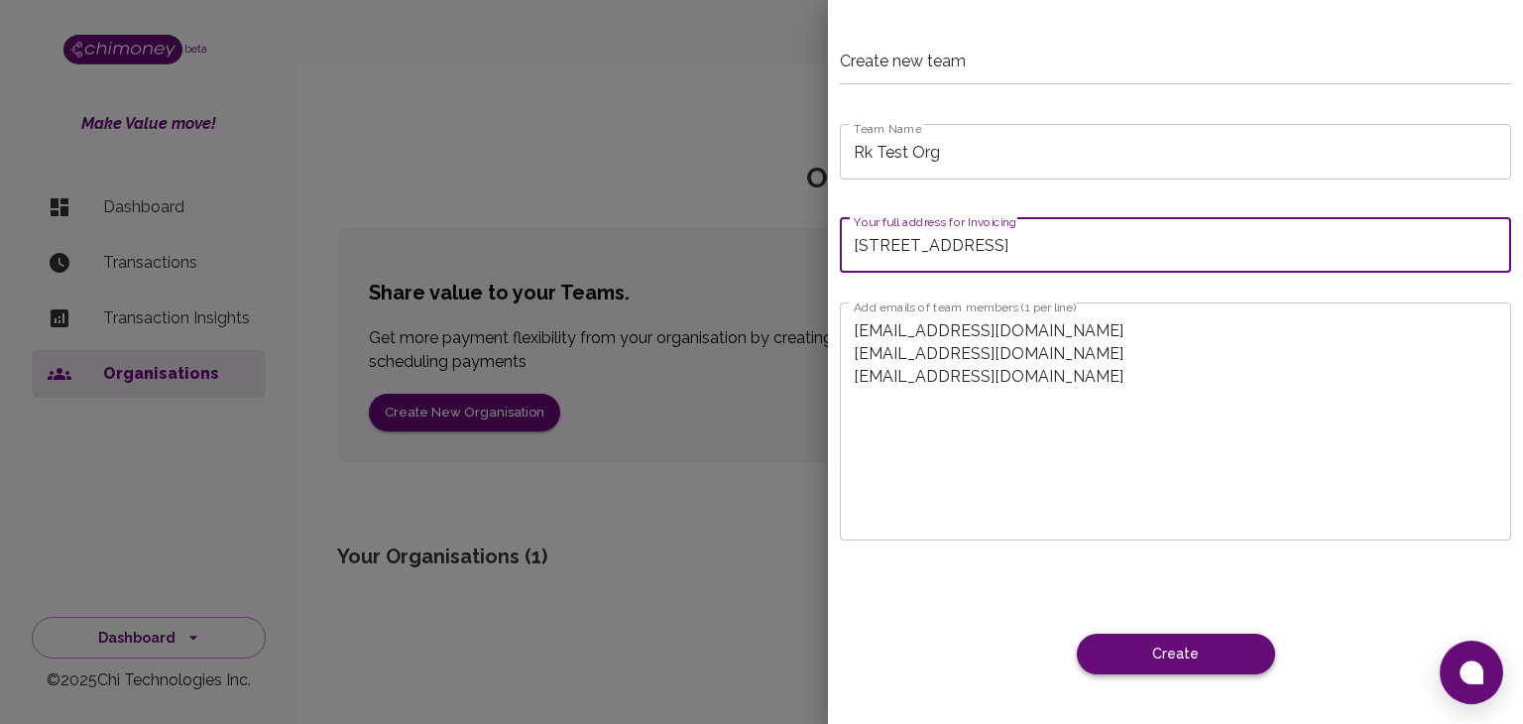
click at [1217, 643] on button "Create" at bounding box center [1176, 653] width 198 height 41
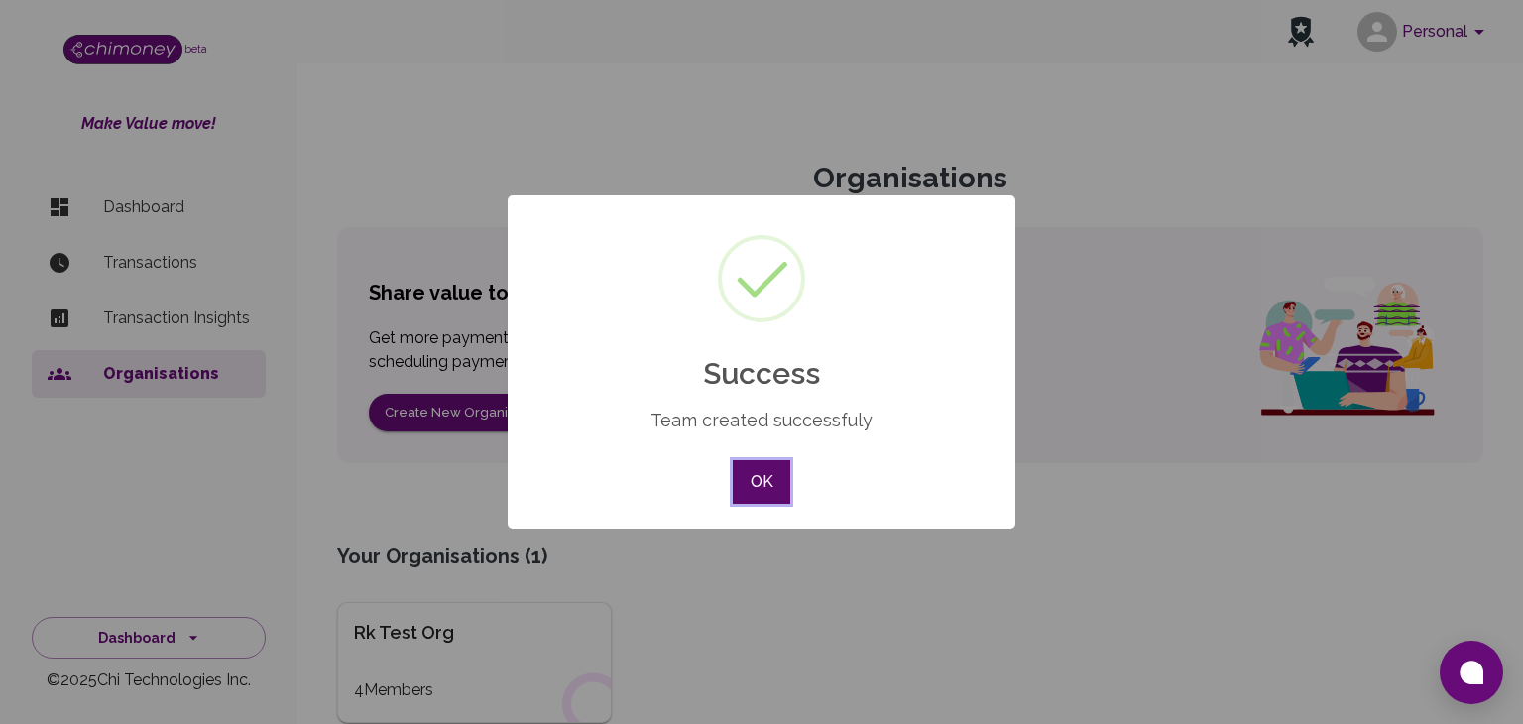
click at [765, 484] on button "OK" at bounding box center [761, 482] width 57 height 44
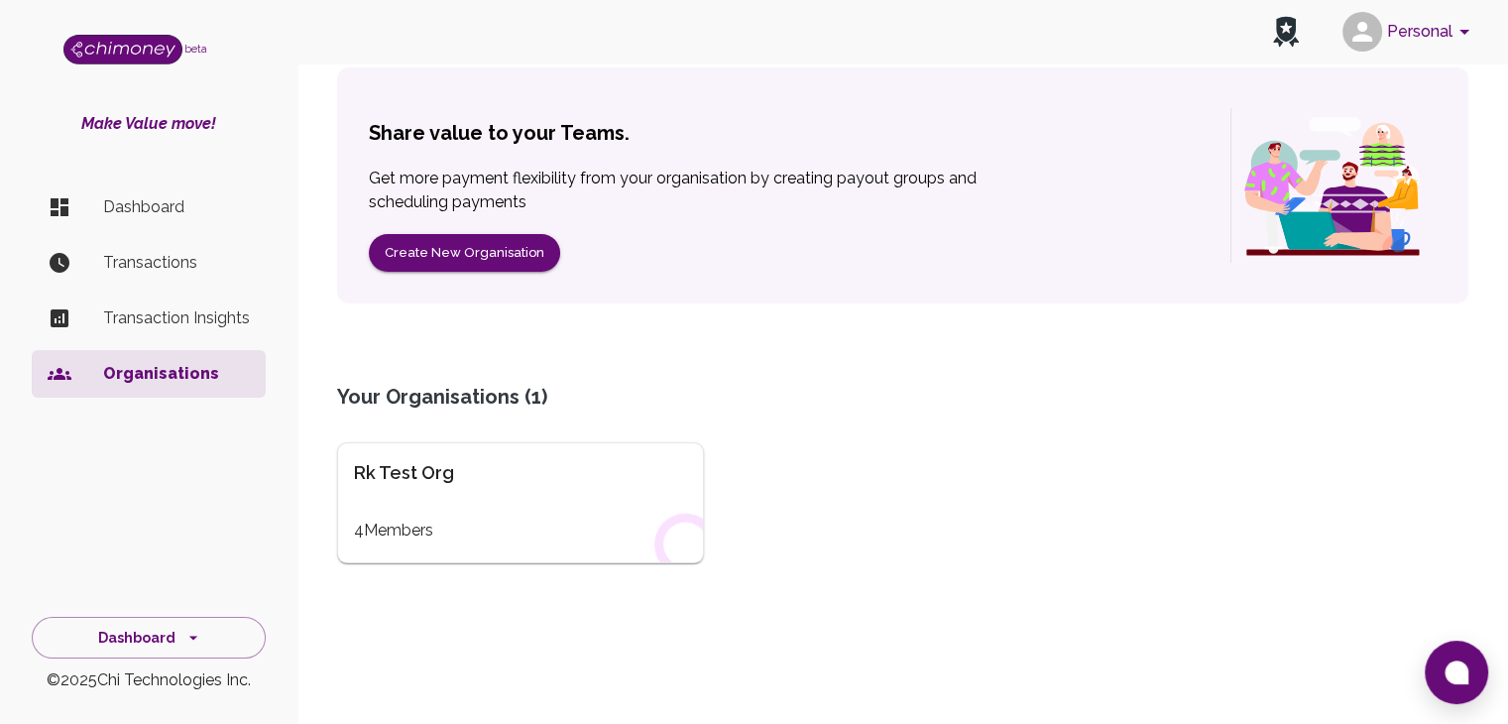
scroll to position [189, 0]
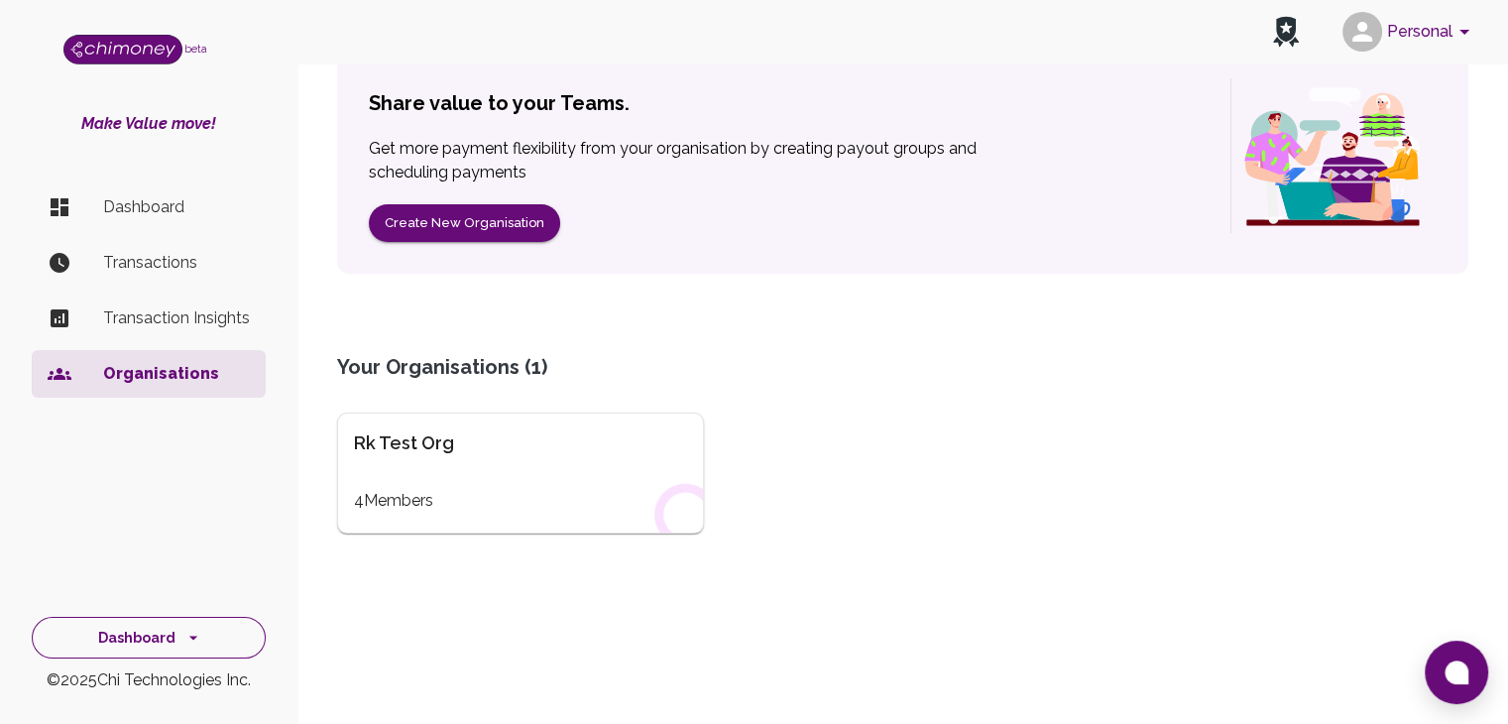
click at [185, 642] on icon "side nav" at bounding box center [193, 637] width 20 height 20
click at [443, 602] on div "Organisations Share value to your Teams. Get more payment flexibility from your…" at bounding box center [902, 292] width 1179 height 737
